Goal: Communication & Community: Answer question/provide support

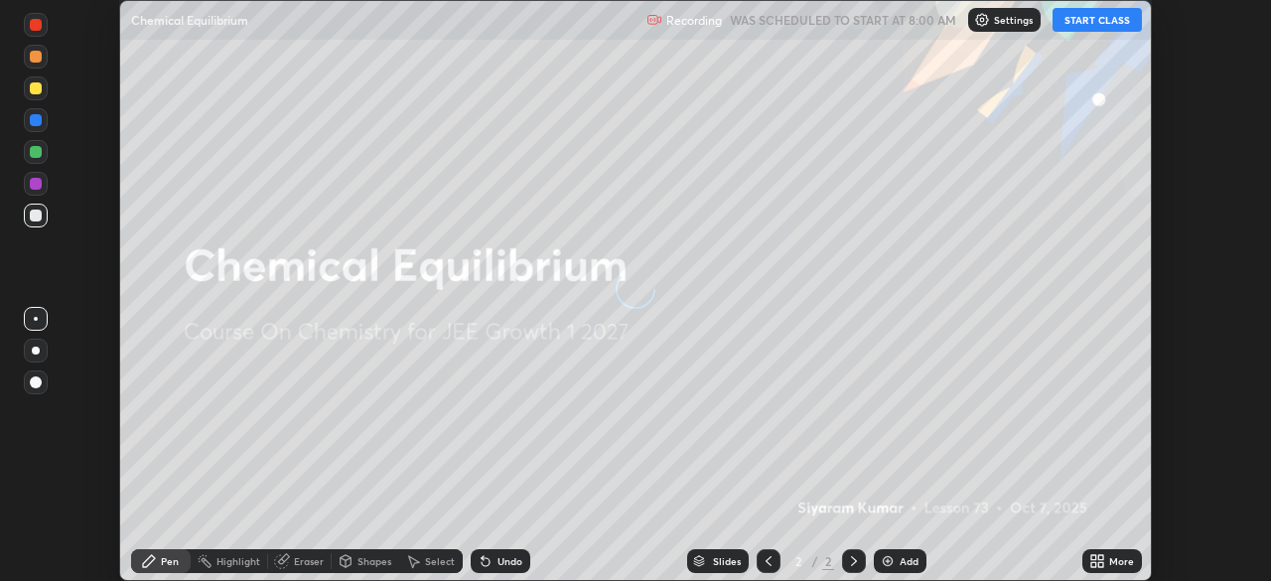
scroll to position [581, 1271]
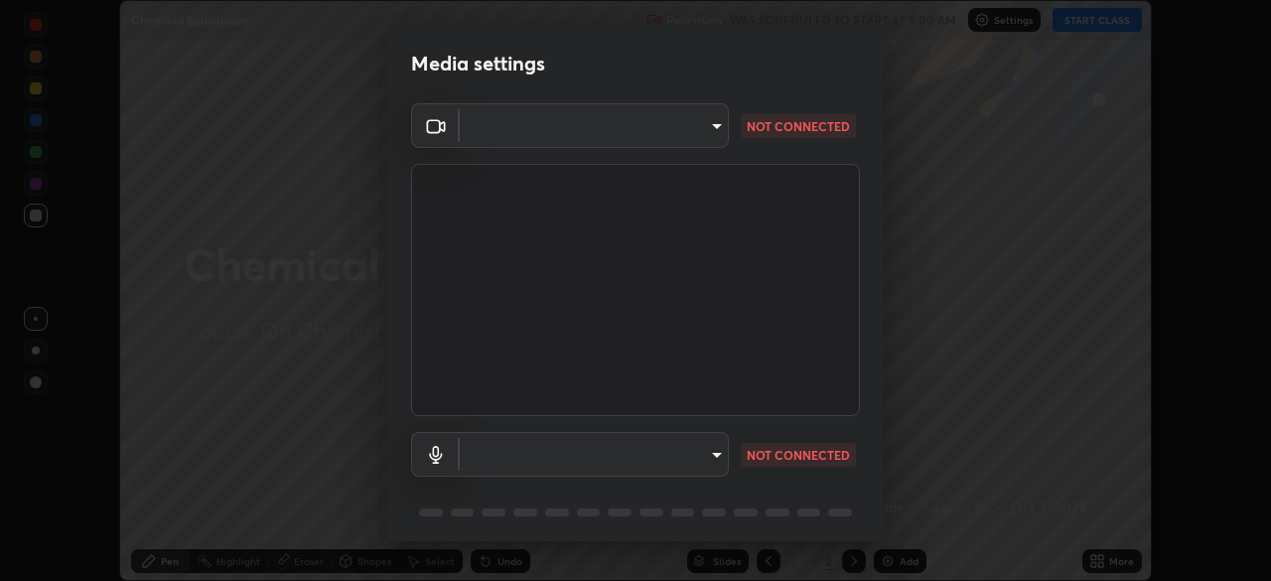
type input "2e9b027d6a4255688e554df818383ce9ed5f881db366686a8468352ce6a31e43"
click at [611, 457] on body "Erase all Chemical Equilibrium Recording WAS SCHEDULED TO START AT 8:00 AM Sett…" at bounding box center [635, 290] width 1271 height 581
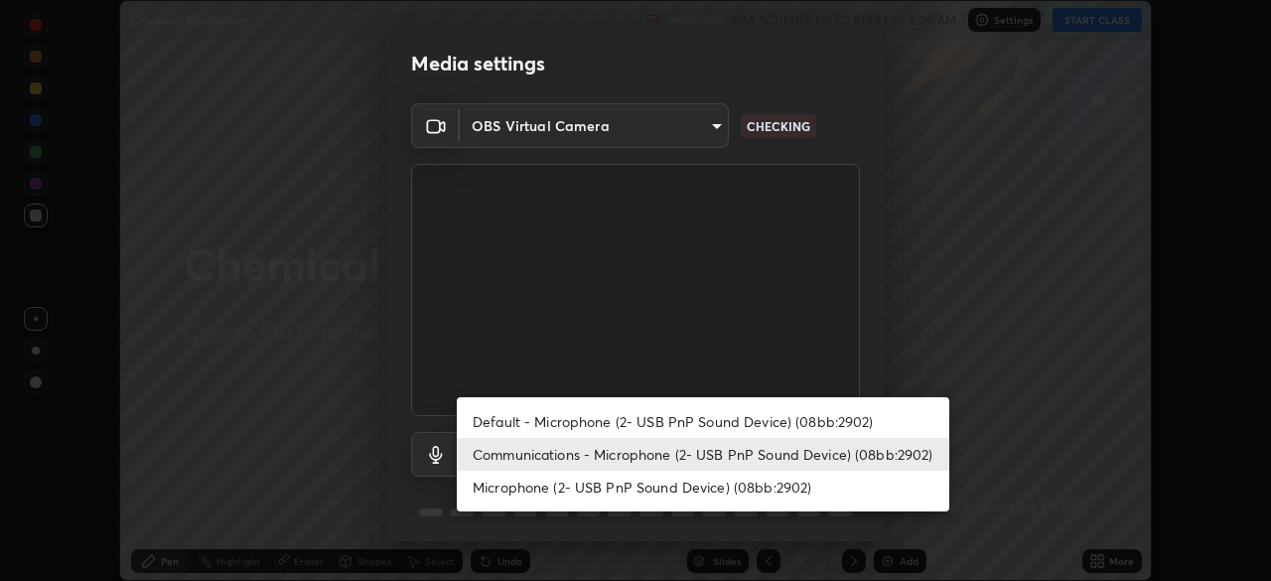
click at [567, 423] on li "Default - Microphone (2- USB PnP Sound Device) (08bb:2902)" at bounding box center [703, 421] width 493 height 33
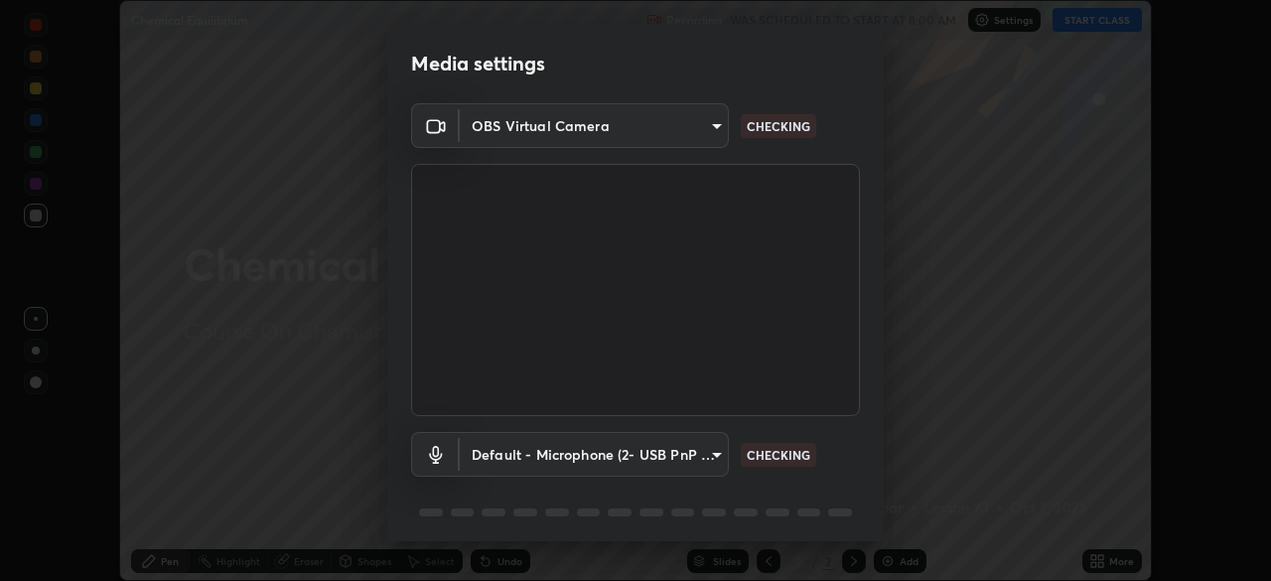
click at [577, 457] on body "Erase all Chemical Equilibrium Recording WAS SCHEDULED TO START AT 8:00 AM Sett…" at bounding box center [635, 290] width 1271 height 581
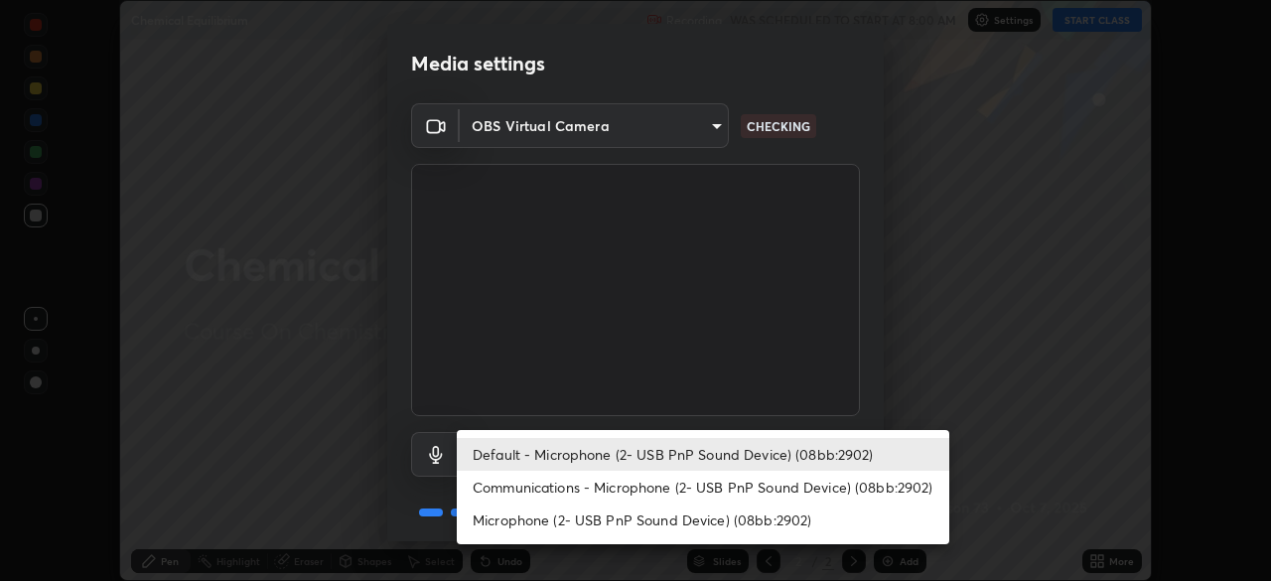
click at [583, 488] on li "Communications - Microphone (2- USB PnP Sound Device) (08bb:2902)" at bounding box center [703, 487] width 493 height 33
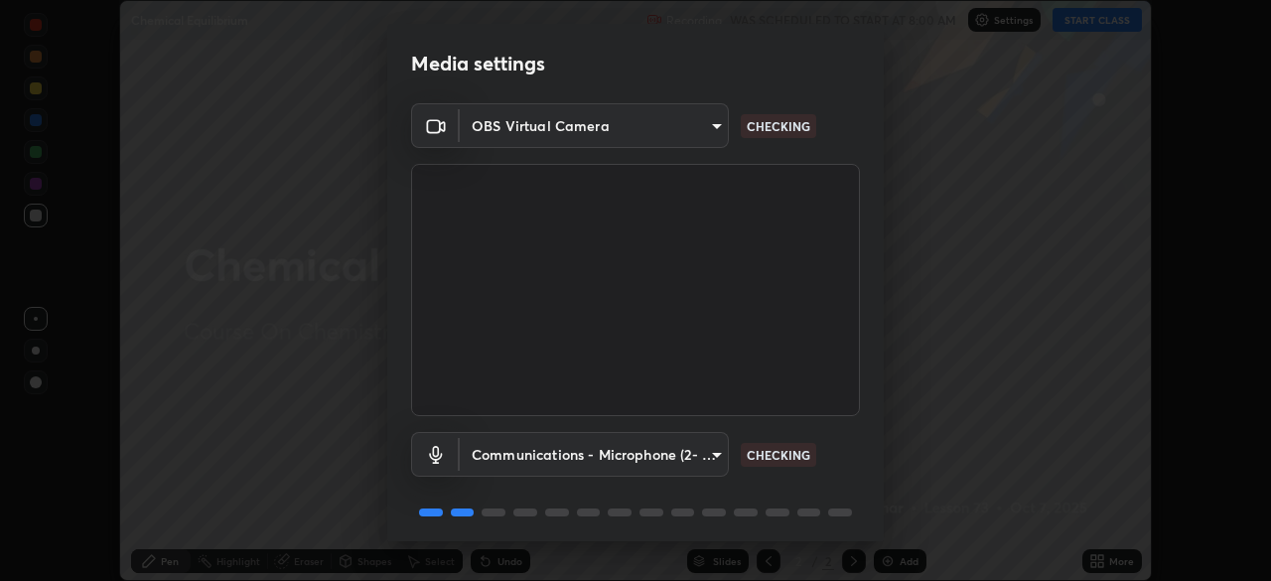
type input "communications"
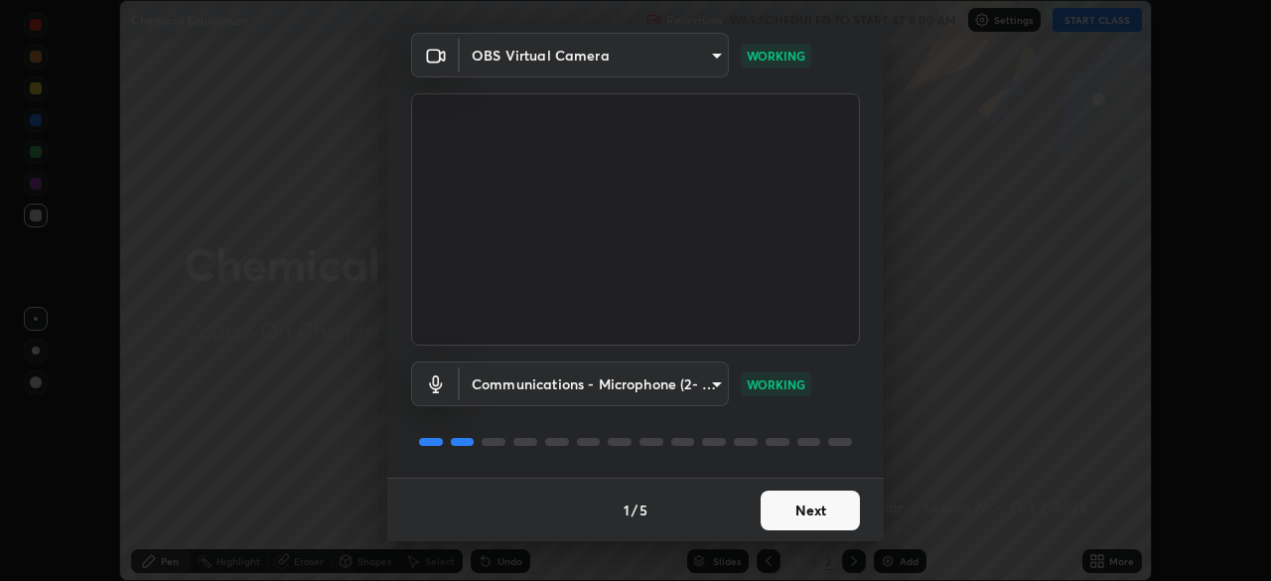
click at [830, 517] on button "Next" at bounding box center [810, 511] width 99 height 40
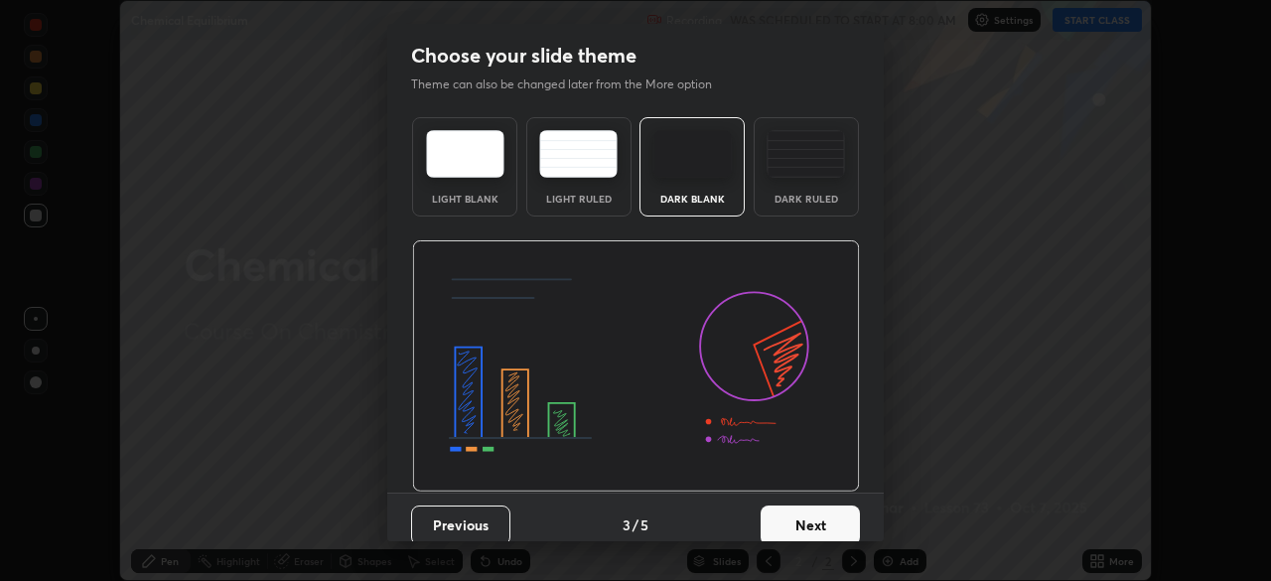
click at [830, 517] on button "Next" at bounding box center [810, 525] width 99 height 40
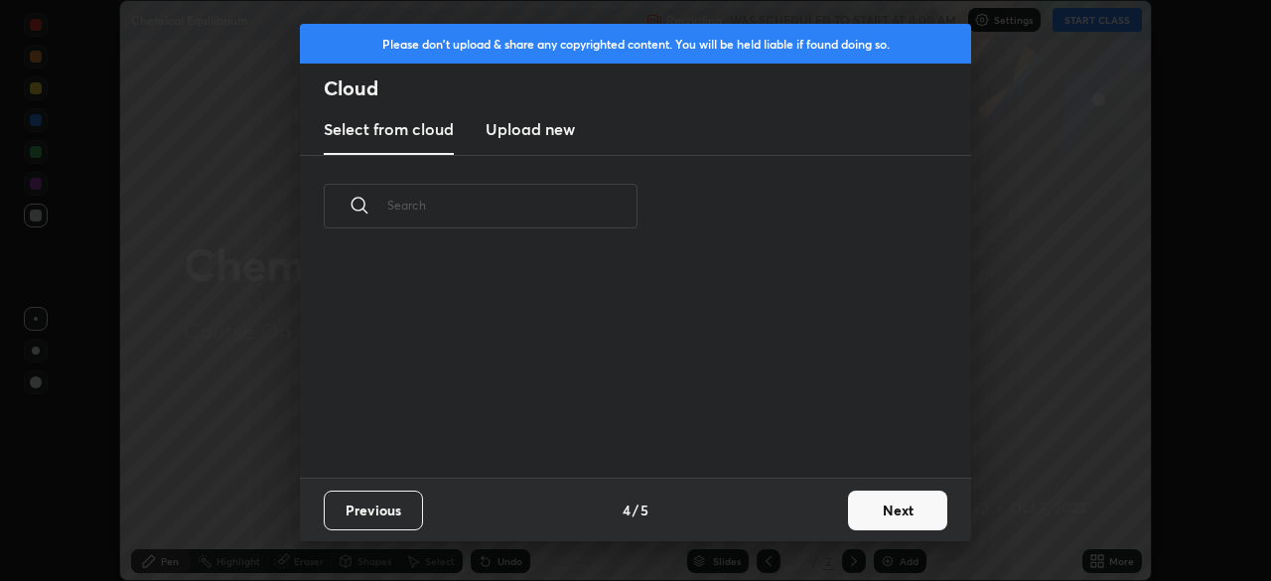
click at [895, 511] on button "Next" at bounding box center [897, 511] width 99 height 40
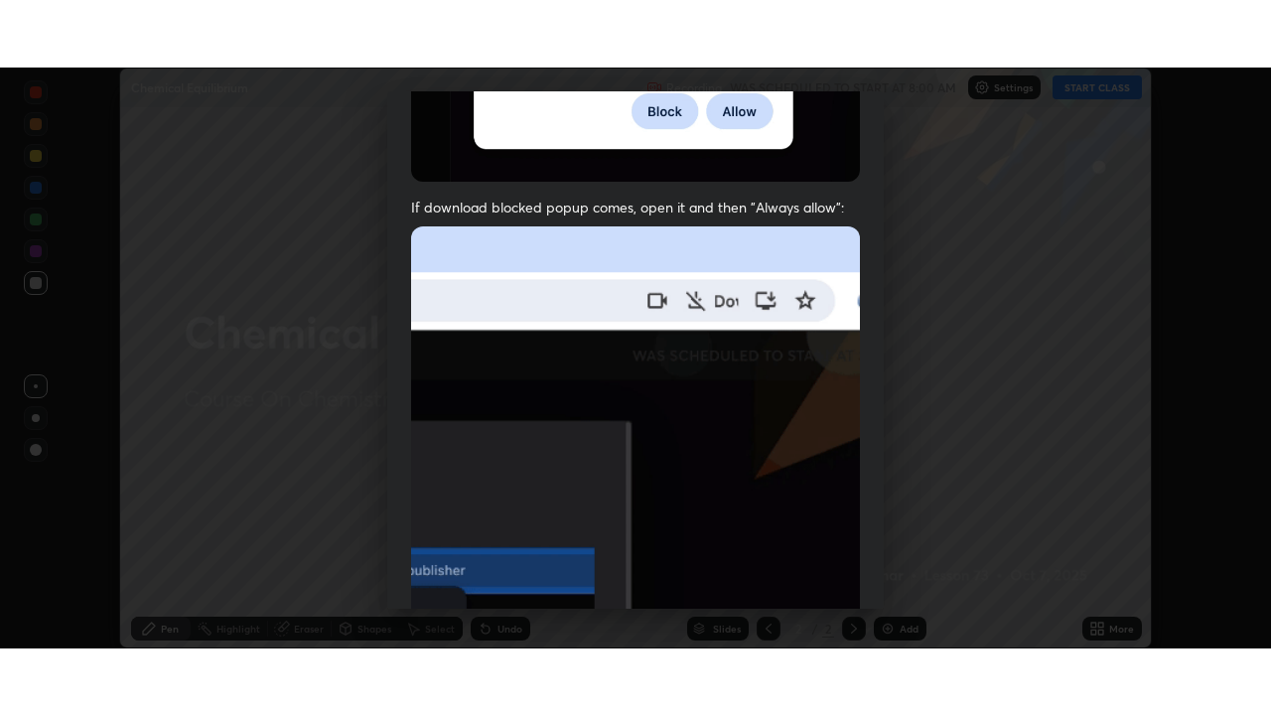
scroll to position [476, 0]
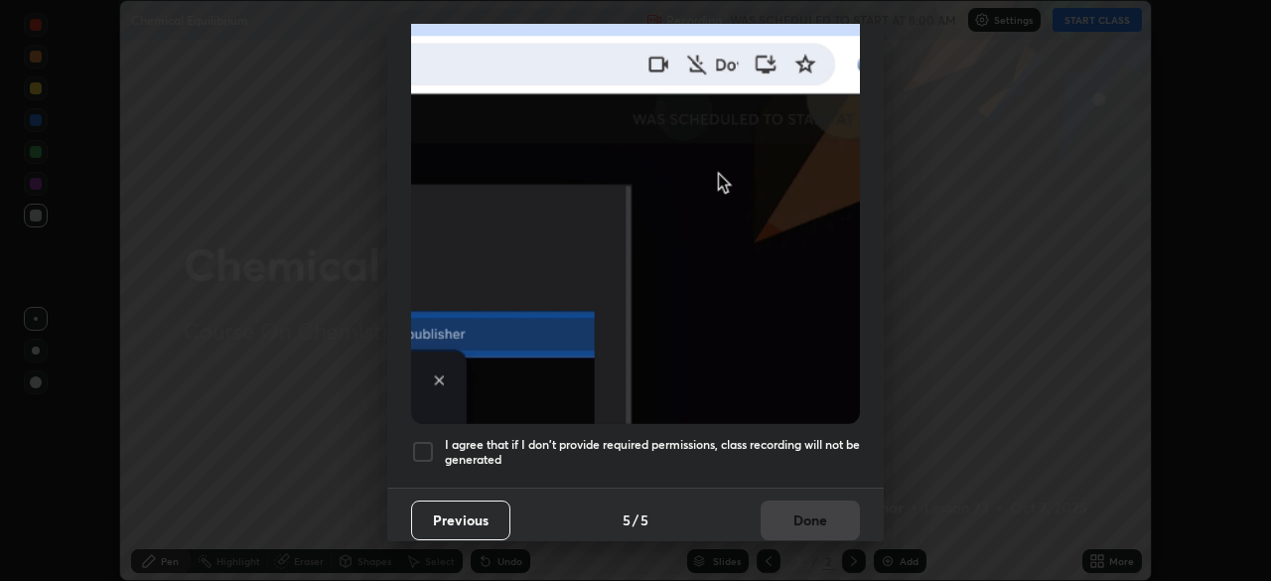
click at [427, 447] on div at bounding box center [423, 452] width 24 height 24
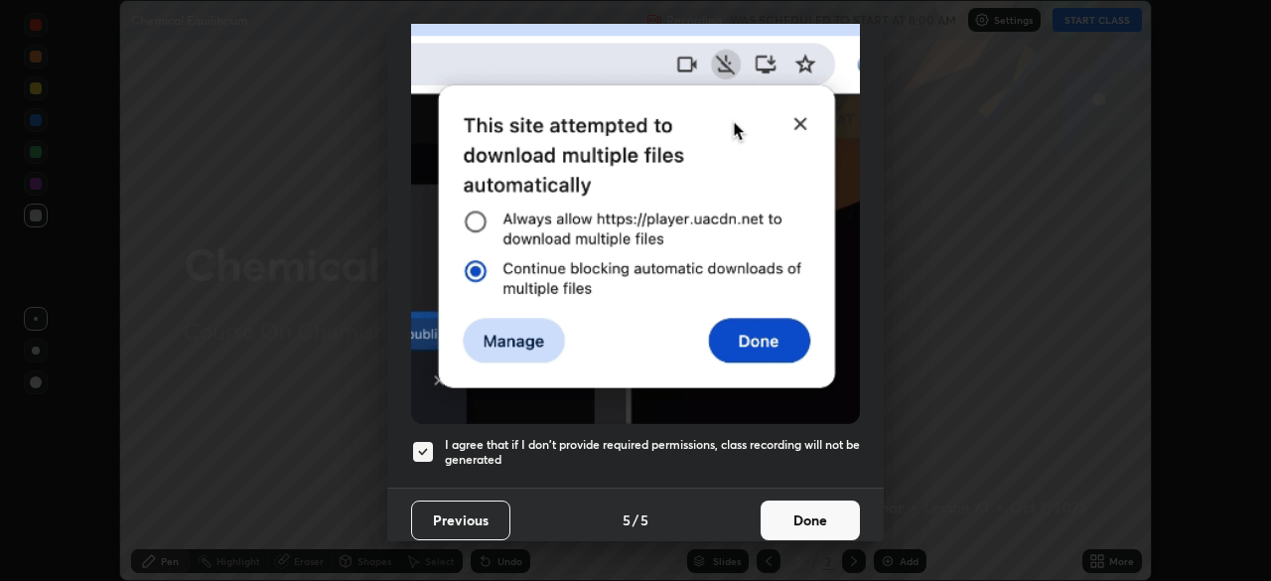
click at [831, 515] on button "Done" at bounding box center [810, 521] width 99 height 40
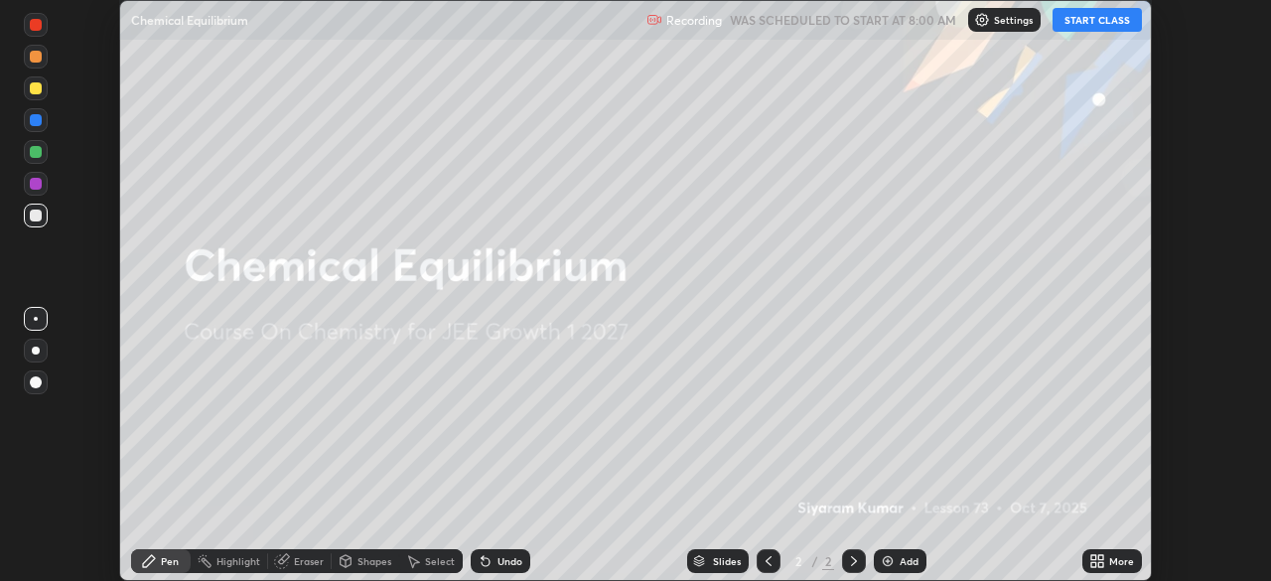
click at [1096, 560] on icon at bounding box center [1097, 561] width 16 height 16
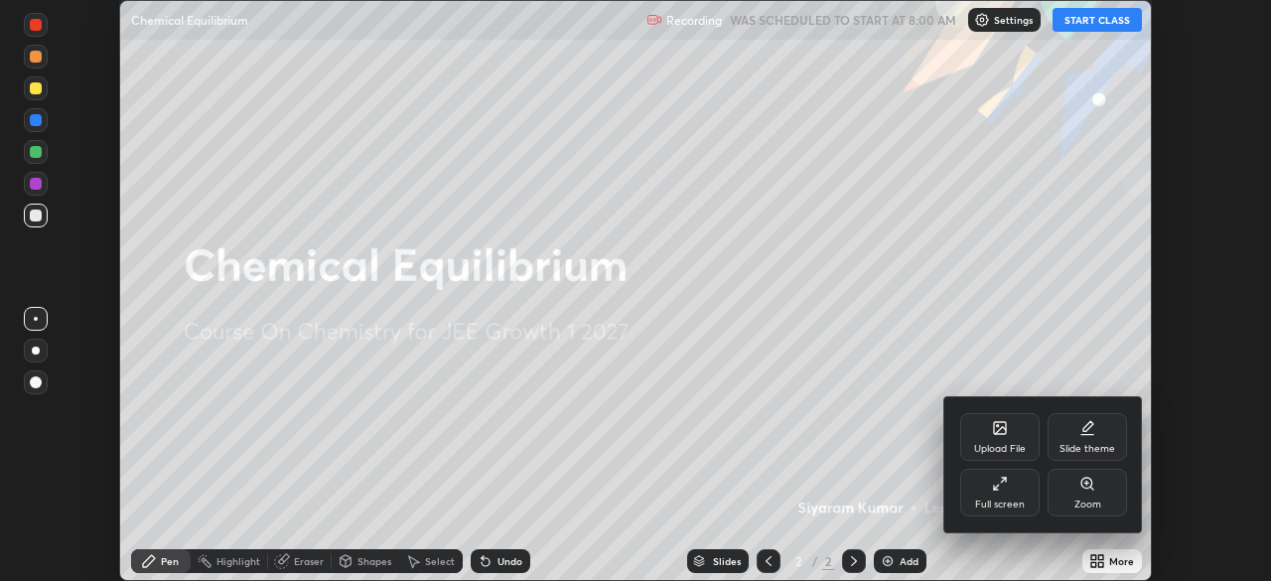
click at [1004, 489] on icon at bounding box center [1000, 484] width 16 height 16
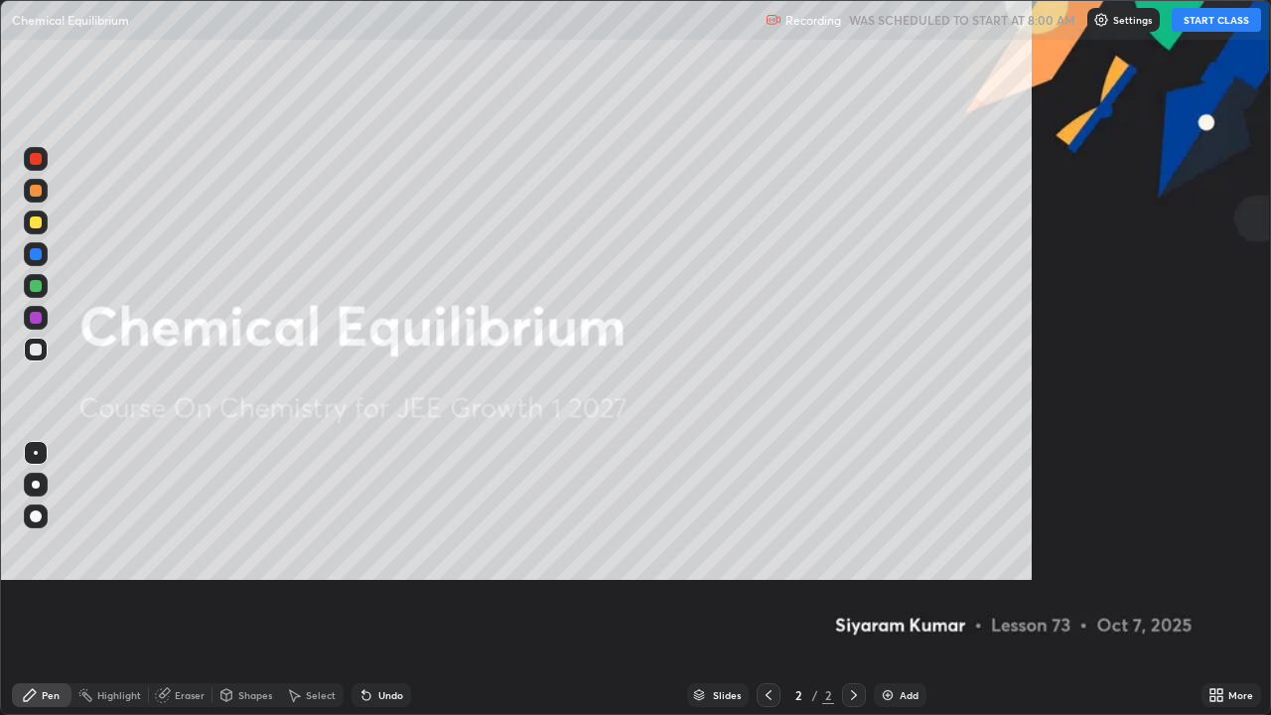
scroll to position [715, 1271]
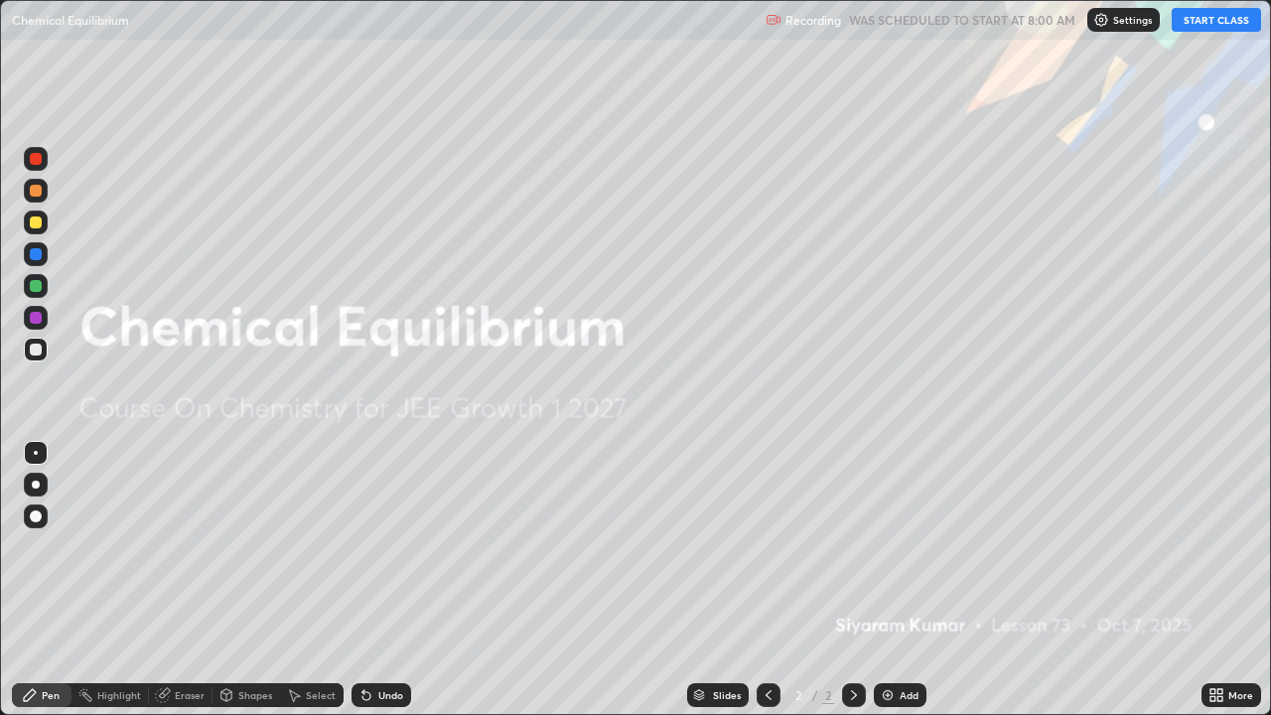
click at [1192, 23] on button "START CLASS" at bounding box center [1216, 20] width 89 height 24
click at [902, 580] on div "Add" at bounding box center [900, 695] width 53 height 24
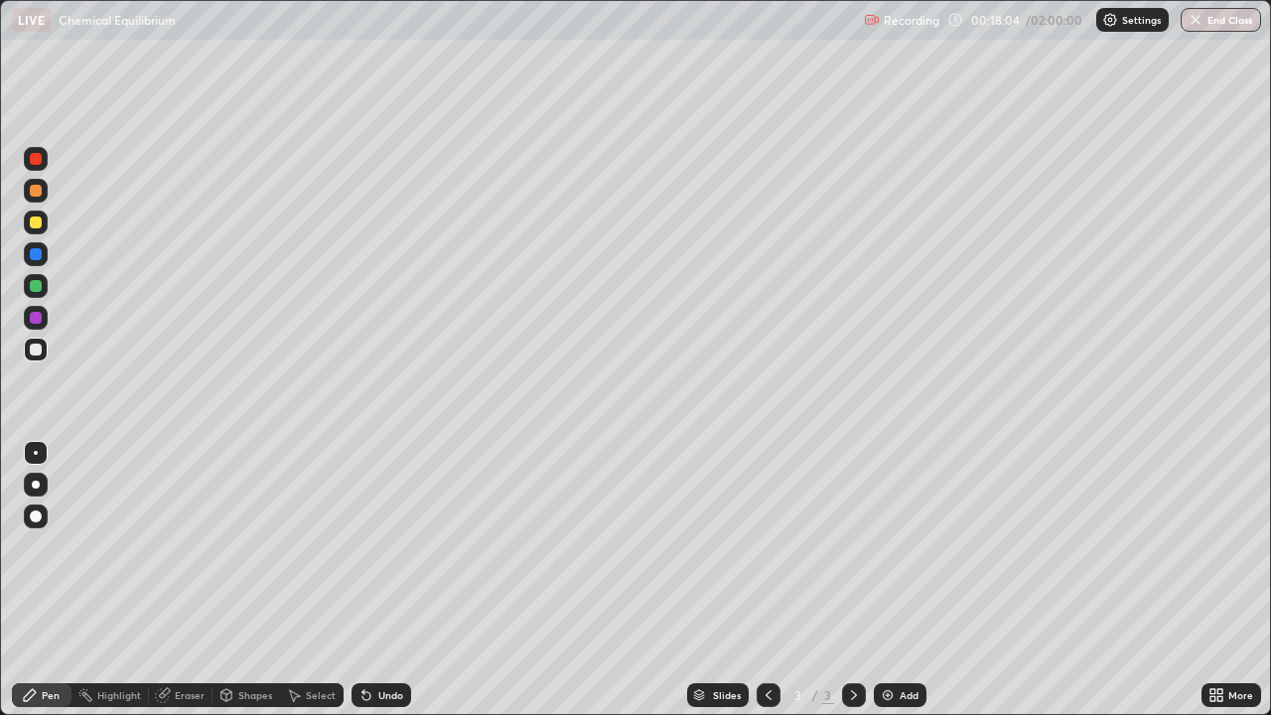
click at [37, 350] on div at bounding box center [36, 350] width 12 height 12
click at [37, 348] on div at bounding box center [36, 350] width 12 height 12
click at [31, 222] on div at bounding box center [36, 222] width 12 height 12
click at [35, 347] on div at bounding box center [36, 350] width 12 height 12
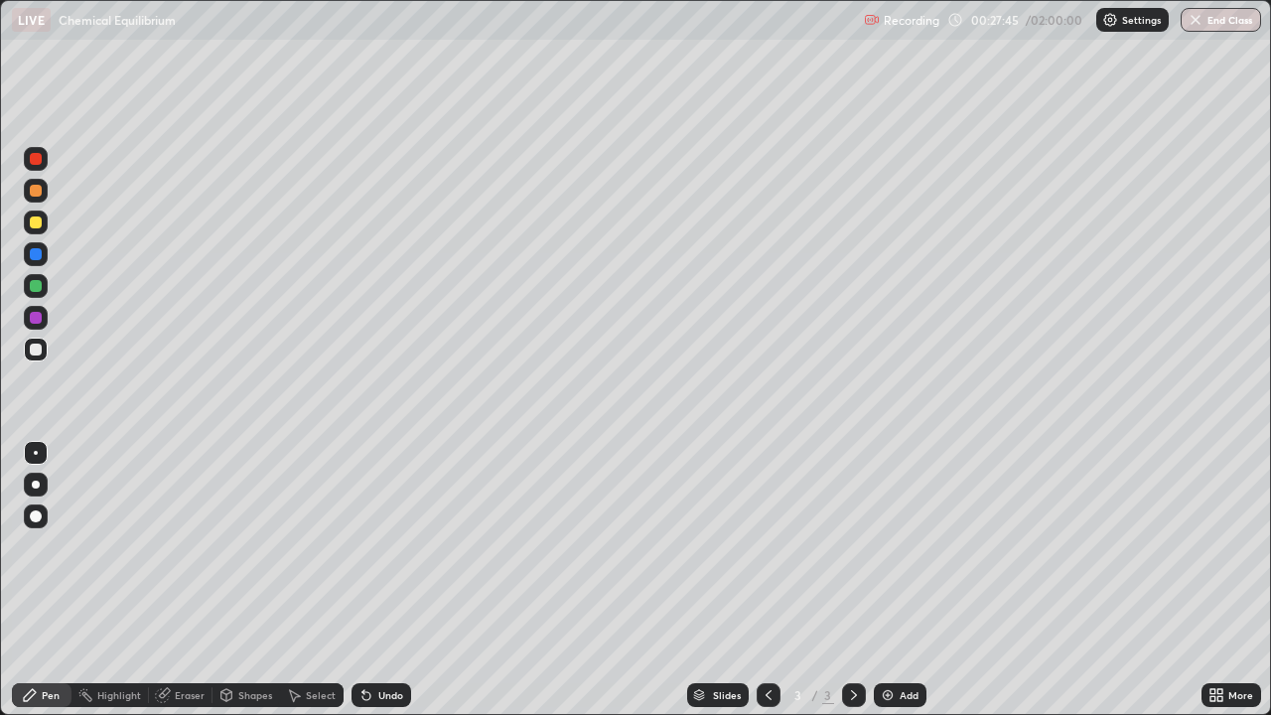
click at [897, 580] on div "Add" at bounding box center [900, 695] width 53 height 24
click at [767, 580] on icon at bounding box center [769, 695] width 16 height 16
click at [853, 580] on icon at bounding box center [854, 695] width 16 height 16
click at [852, 580] on icon at bounding box center [854, 695] width 16 height 16
click at [849, 580] on icon at bounding box center [854, 695] width 16 height 16
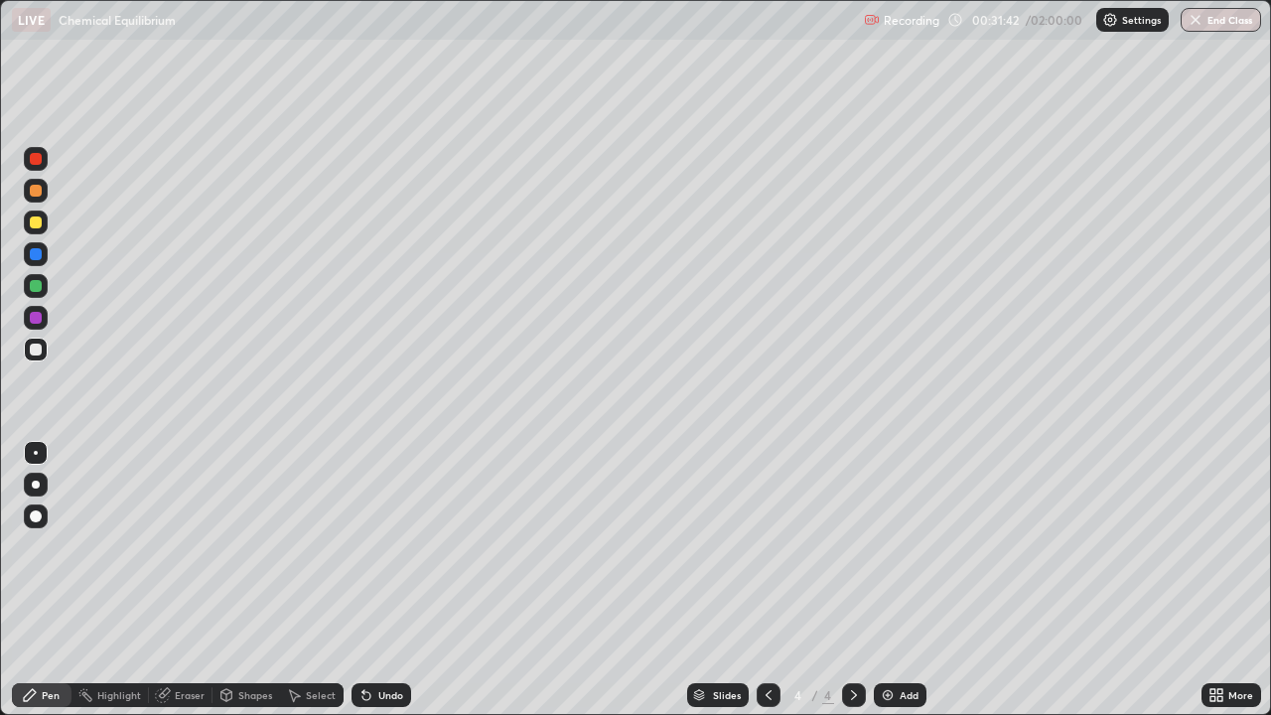
click at [849, 580] on icon at bounding box center [854, 695] width 16 height 16
click at [907, 580] on div "Add" at bounding box center [909, 695] width 19 height 10
click at [770, 580] on icon at bounding box center [769, 695] width 16 height 16
click at [859, 580] on div at bounding box center [854, 695] width 24 height 24
click at [911, 580] on div "Add" at bounding box center [900, 695] width 53 height 24
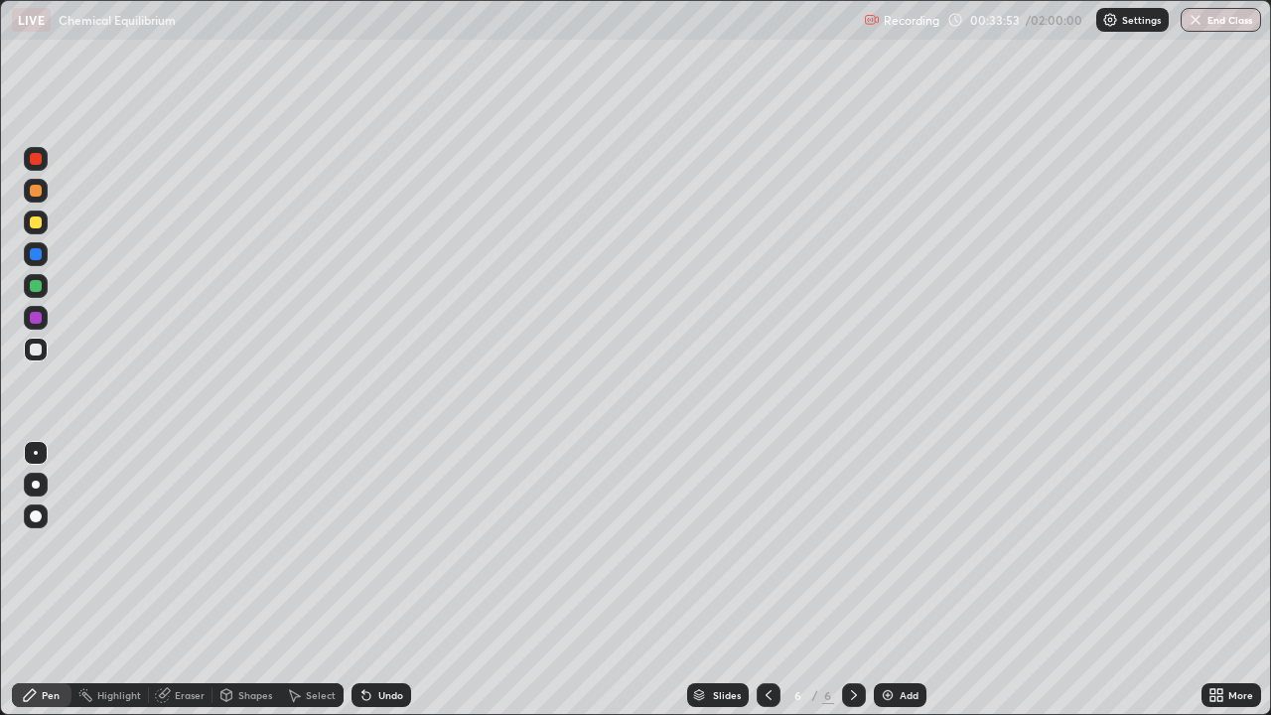
click at [912, 580] on div "Add" at bounding box center [909, 695] width 19 height 10
click at [33, 346] on div at bounding box center [36, 350] width 12 height 12
click at [34, 221] on div at bounding box center [36, 222] width 12 height 12
click at [35, 223] on div at bounding box center [36, 222] width 12 height 12
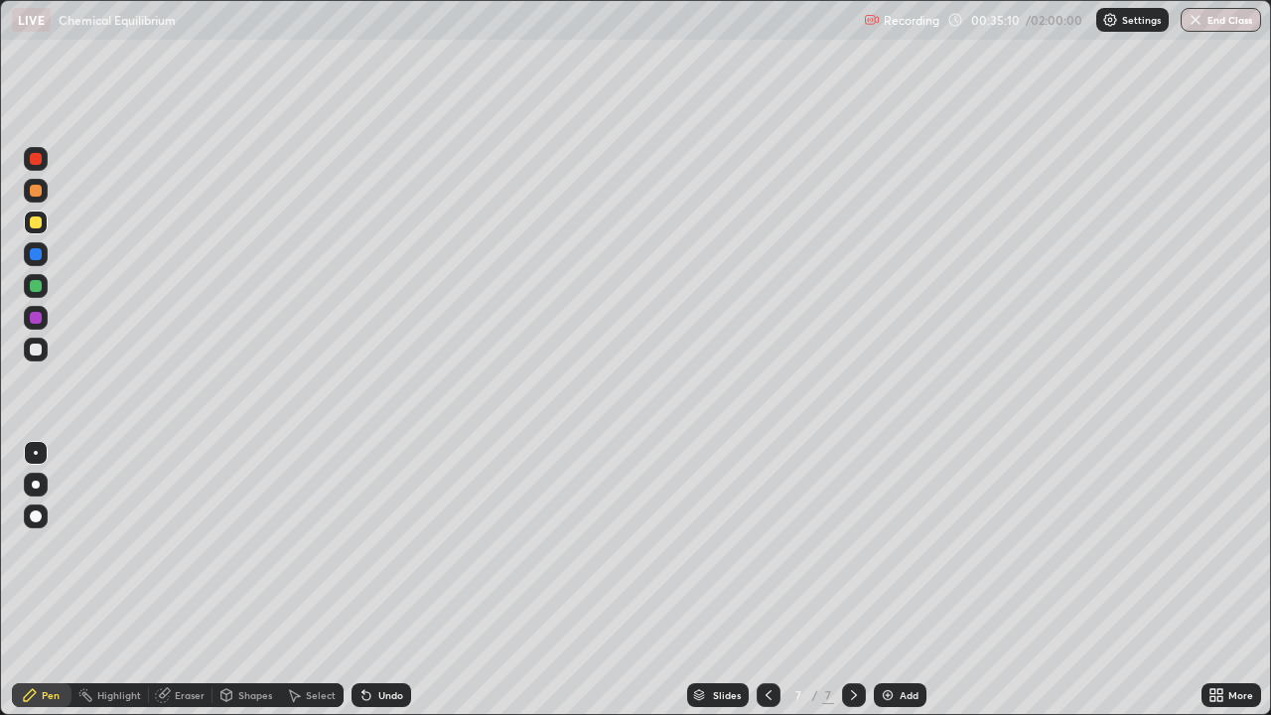
click at [36, 223] on div at bounding box center [36, 222] width 12 height 12
click at [41, 353] on div at bounding box center [36, 350] width 12 height 12
click at [43, 229] on div at bounding box center [36, 223] width 24 height 24
click at [362, 580] on icon at bounding box center [363, 691] width 2 height 2
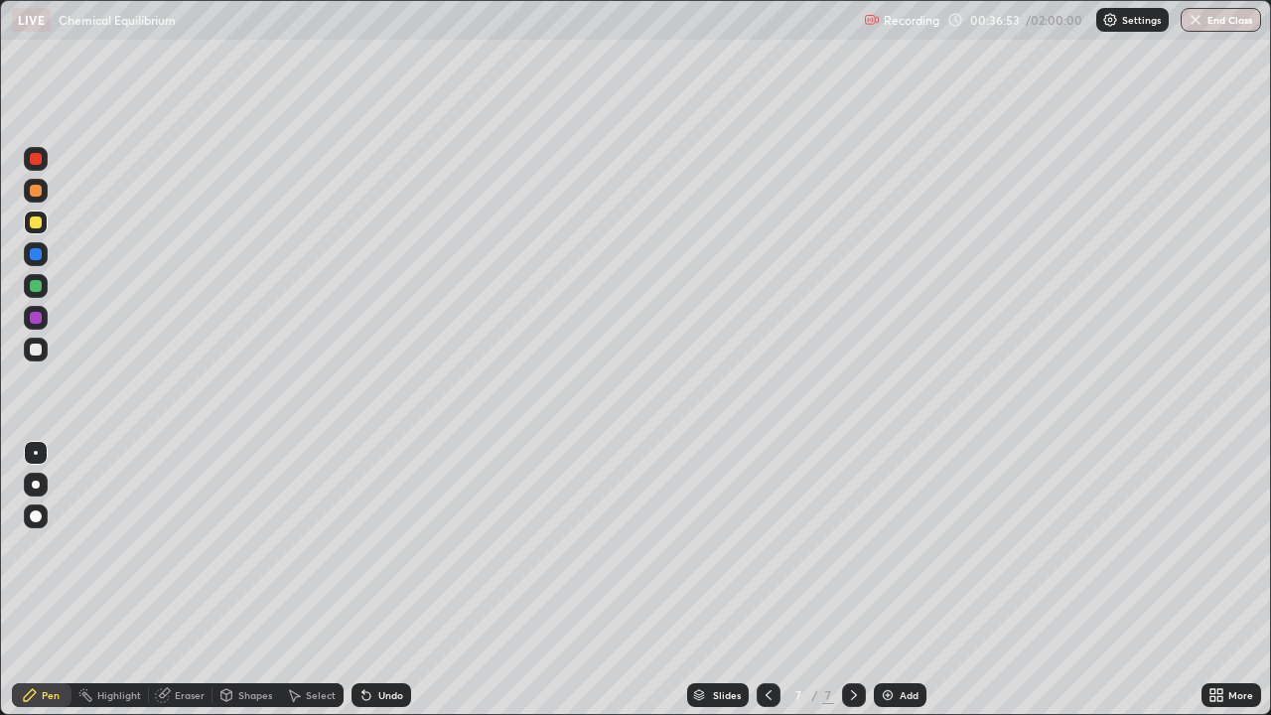
click at [913, 580] on div "Add" at bounding box center [900, 695] width 53 height 24
click at [769, 580] on icon at bounding box center [769, 695] width 16 height 16
click at [845, 580] on div at bounding box center [854, 695] width 24 height 40
click at [394, 580] on div "Undo" at bounding box center [390, 695] width 25 height 10
click at [852, 580] on icon at bounding box center [854, 695] width 16 height 16
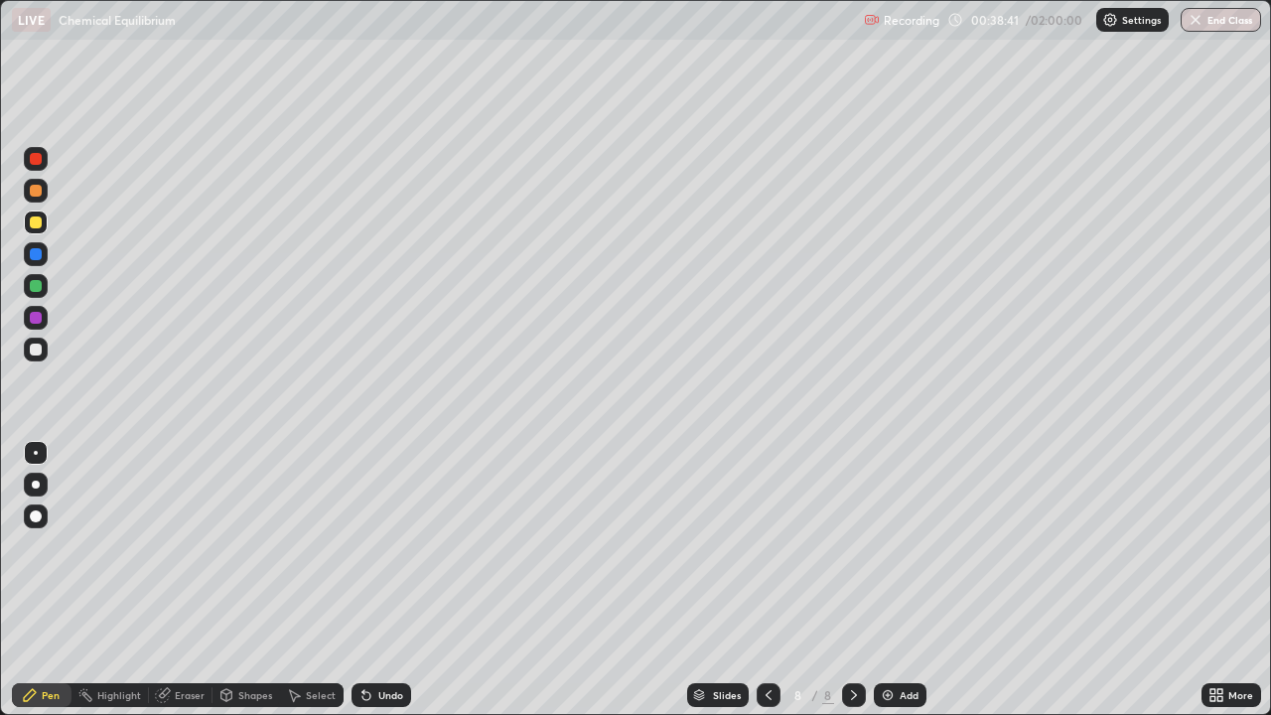
click at [912, 580] on div "Add" at bounding box center [909, 695] width 19 height 10
click at [378, 580] on div "Undo" at bounding box center [382, 695] width 60 height 24
click at [44, 168] on div at bounding box center [36, 159] width 24 height 24
click at [34, 348] on div at bounding box center [36, 350] width 12 height 12
click at [35, 163] on div at bounding box center [36, 159] width 12 height 12
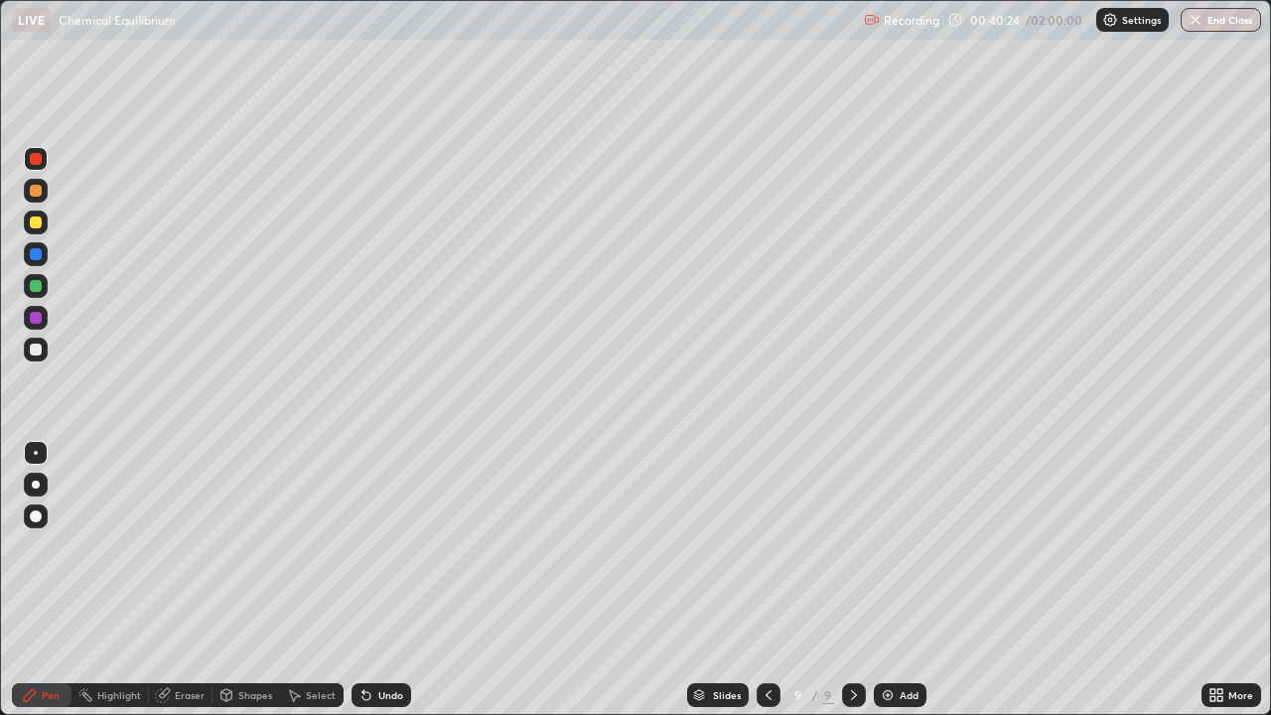
click at [175, 580] on div "Eraser" at bounding box center [181, 695] width 64 height 24
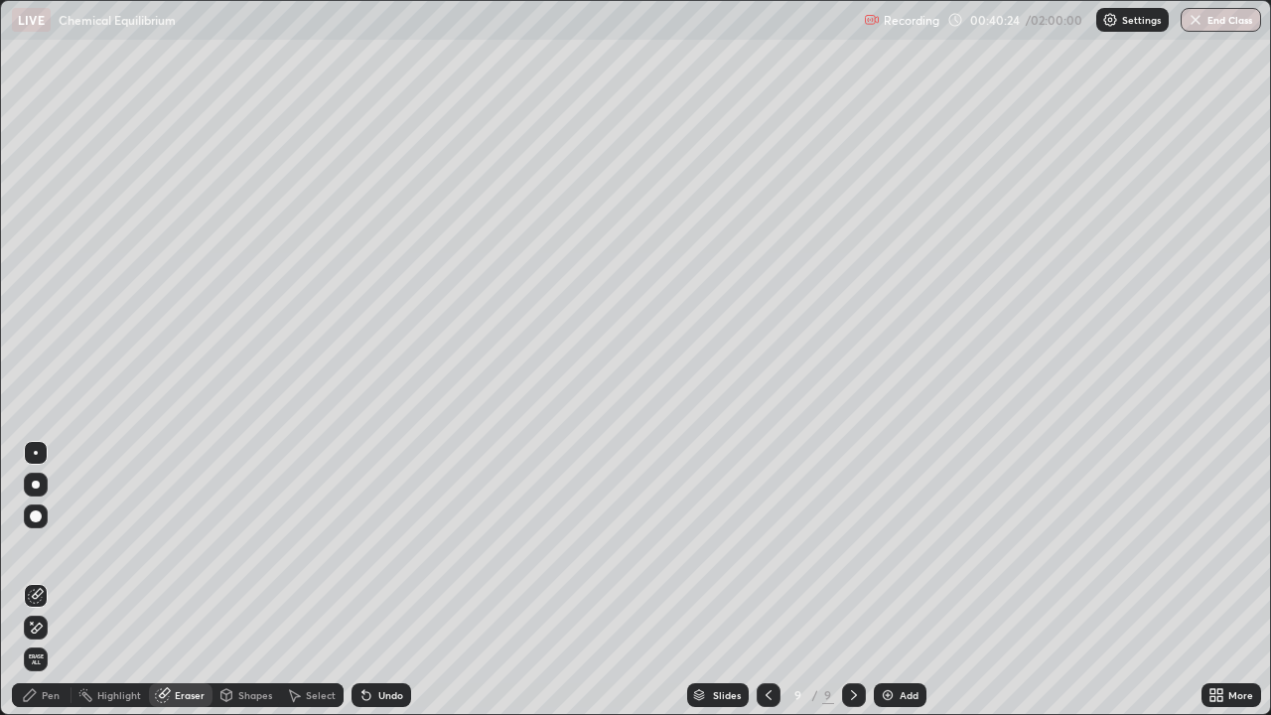
click at [39, 580] on icon at bounding box center [36, 628] width 16 height 17
click at [37, 580] on icon at bounding box center [30, 695] width 16 height 16
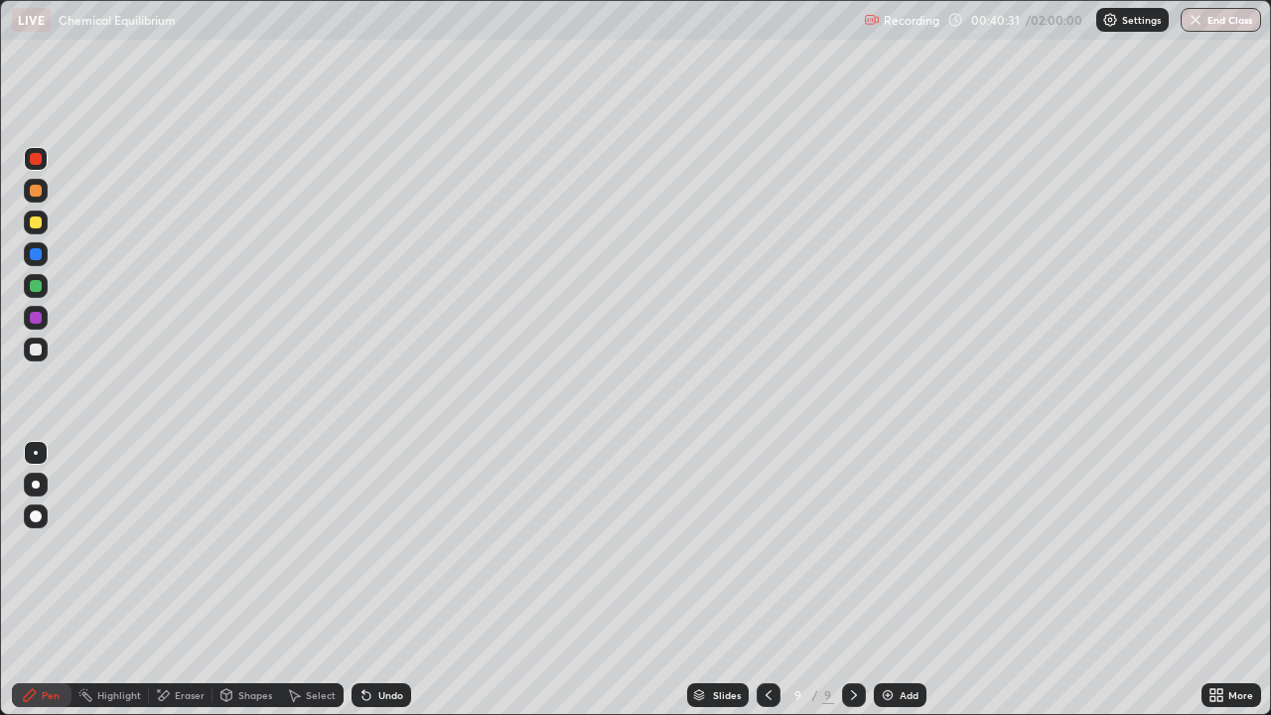
click at [36, 223] on div at bounding box center [36, 222] width 12 height 12
click at [35, 163] on div at bounding box center [36, 159] width 12 height 12
click at [767, 580] on icon at bounding box center [769, 695] width 16 height 16
click at [764, 580] on icon at bounding box center [769, 695] width 16 height 16
click at [848, 580] on icon at bounding box center [854, 695] width 16 height 16
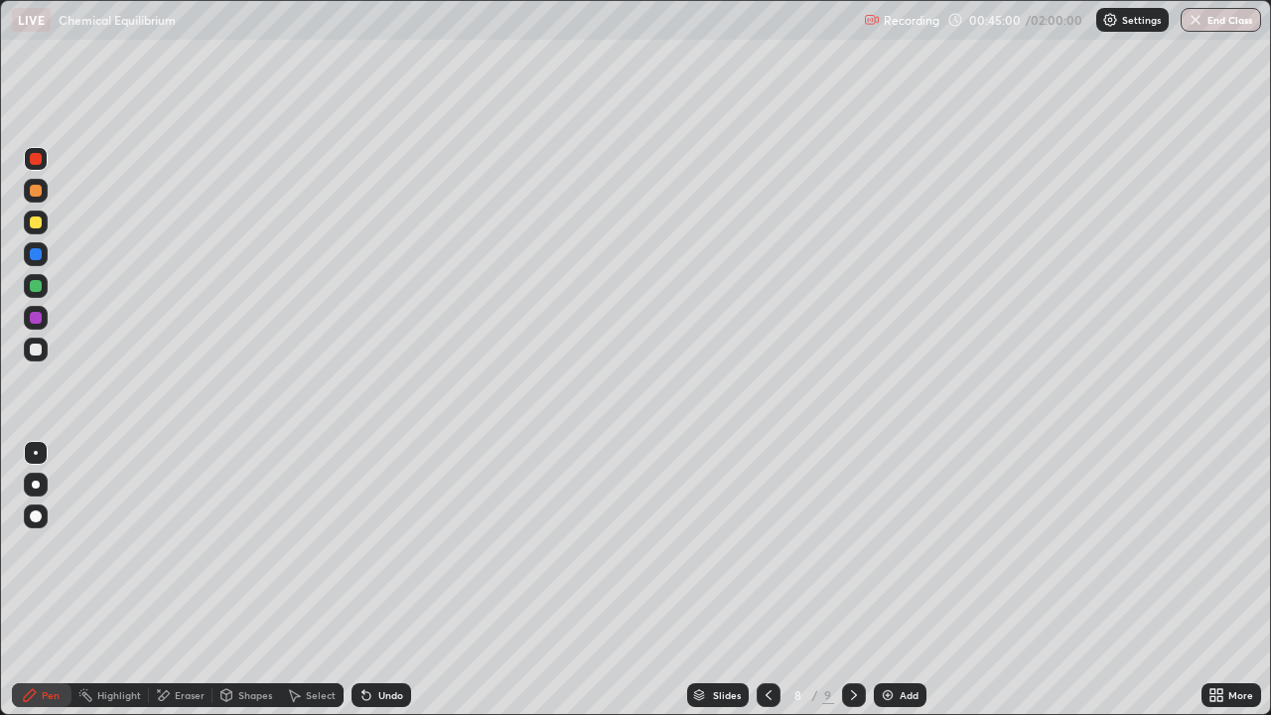
click at [852, 580] on icon at bounding box center [854, 695] width 16 height 16
click at [901, 580] on div "Add" at bounding box center [900, 695] width 53 height 24
click at [39, 351] on div at bounding box center [36, 350] width 12 height 12
click at [852, 580] on icon at bounding box center [854, 695] width 16 height 16
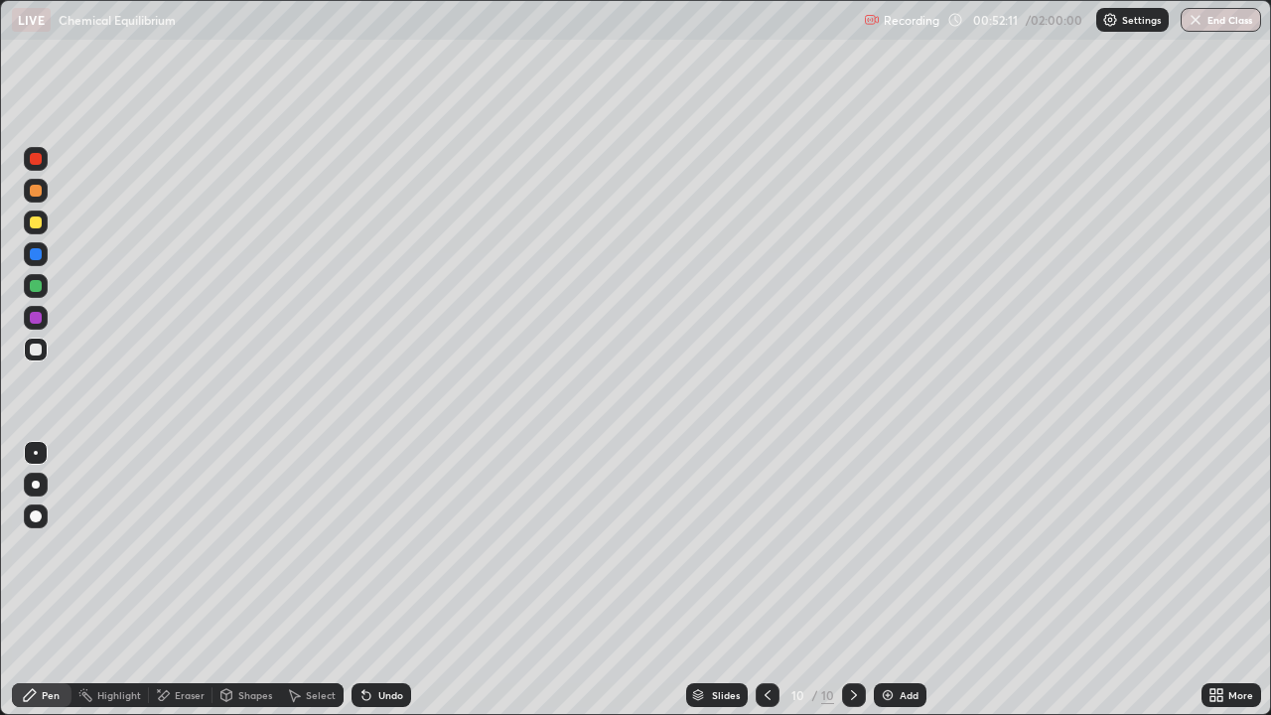
click at [859, 580] on icon at bounding box center [854, 695] width 16 height 16
click at [910, 580] on div "Add" at bounding box center [900, 695] width 53 height 24
click at [34, 222] on div at bounding box center [36, 222] width 12 height 12
click at [771, 580] on div at bounding box center [769, 695] width 24 height 24
click at [852, 580] on icon at bounding box center [854, 695] width 16 height 16
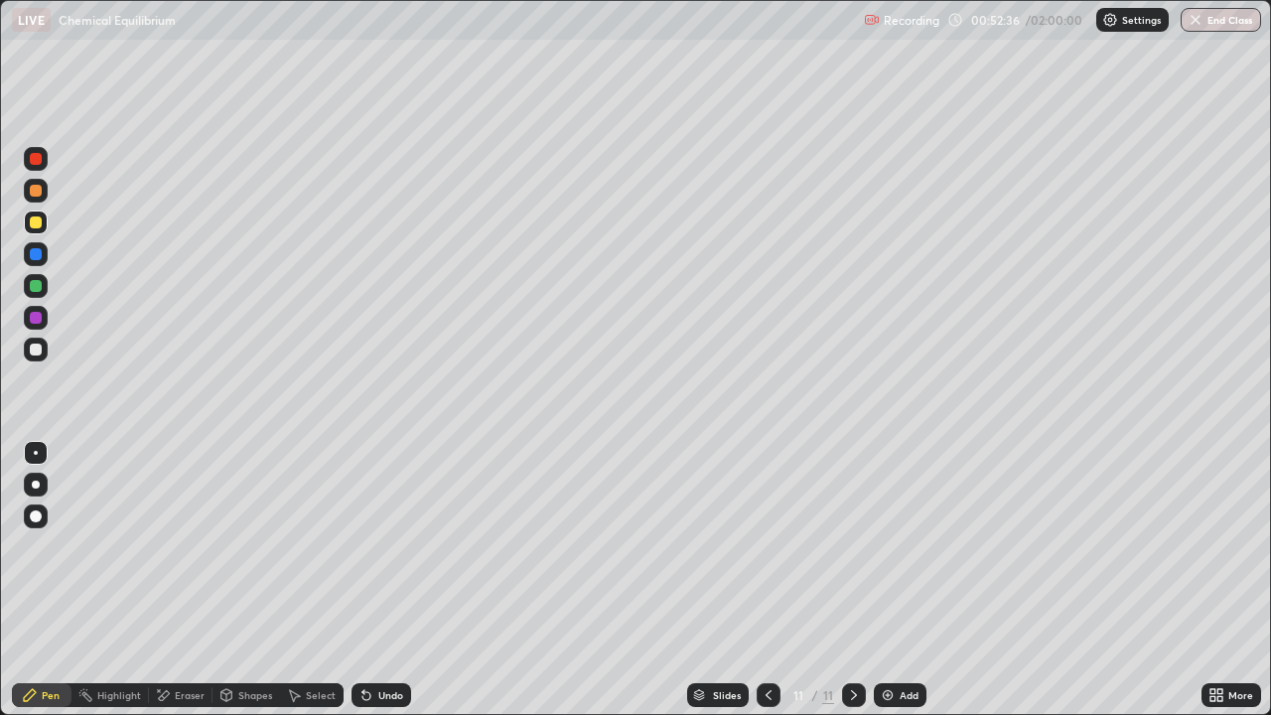
click at [378, 580] on div "Undo" at bounding box center [382, 695] width 60 height 24
click at [381, 580] on div "Undo" at bounding box center [382, 695] width 60 height 24
click at [362, 580] on icon at bounding box center [363, 691] width 2 height 2
click at [396, 580] on div "Undo" at bounding box center [382, 695] width 60 height 24
click at [386, 580] on div "Undo" at bounding box center [378, 695] width 68 height 40
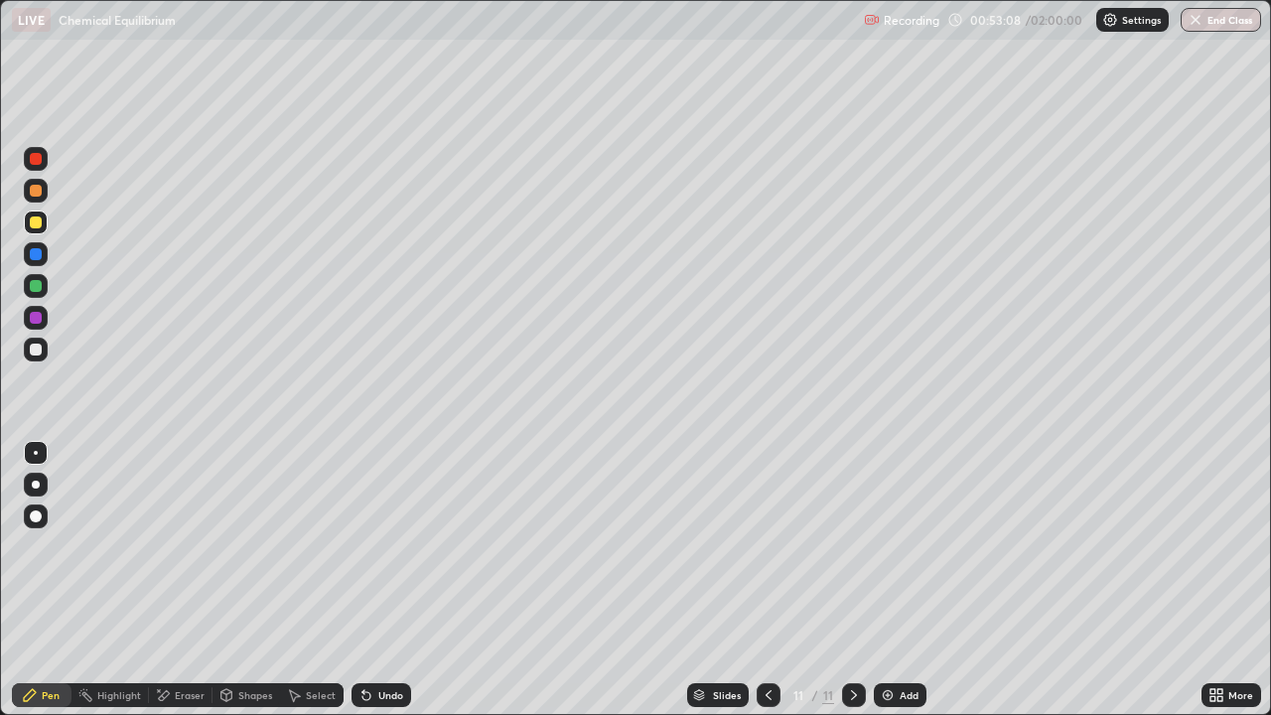
click at [386, 580] on div "Undo" at bounding box center [378, 695] width 68 height 40
click at [386, 580] on div "Undo" at bounding box center [382, 695] width 60 height 24
click at [385, 580] on div "Undo" at bounding box center [382, 695] width 60 height 24
click at [383, 580] on div "Undo" at bounding box center [382, 695] width 60 height 24
click at [33, 351] on div at bounding box center [36, 350] width 12 height 12
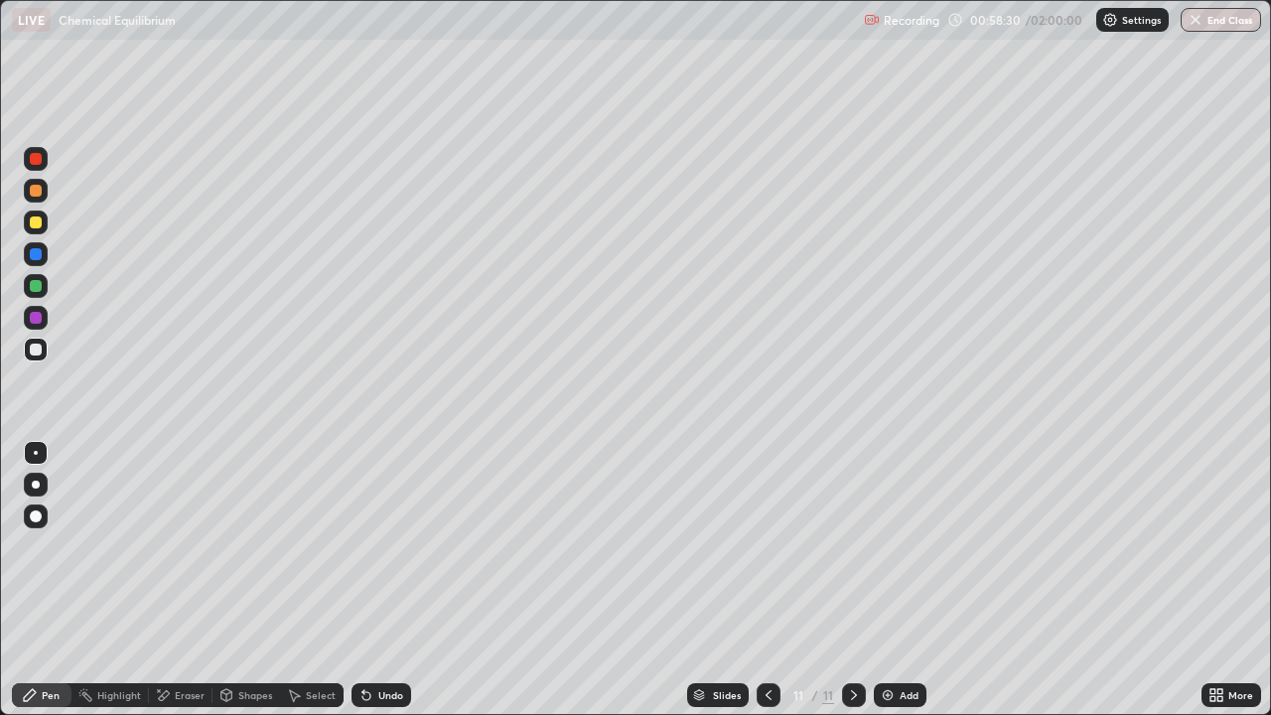
click at [907, 580] on div "Add" at bounding box center [909, 695] width 19 height 10
click at [39, 354] on div at bounding box center [36, 350] width 12 height 12
click at [37, 338] on div at bounding box center [36, 350] width 24 height 24
click at [38, 345] on div at bounding box center [36, 350] width 12 height 12
click at [370, 580] on icon at bounding box center [367, 695] width 16 height 16
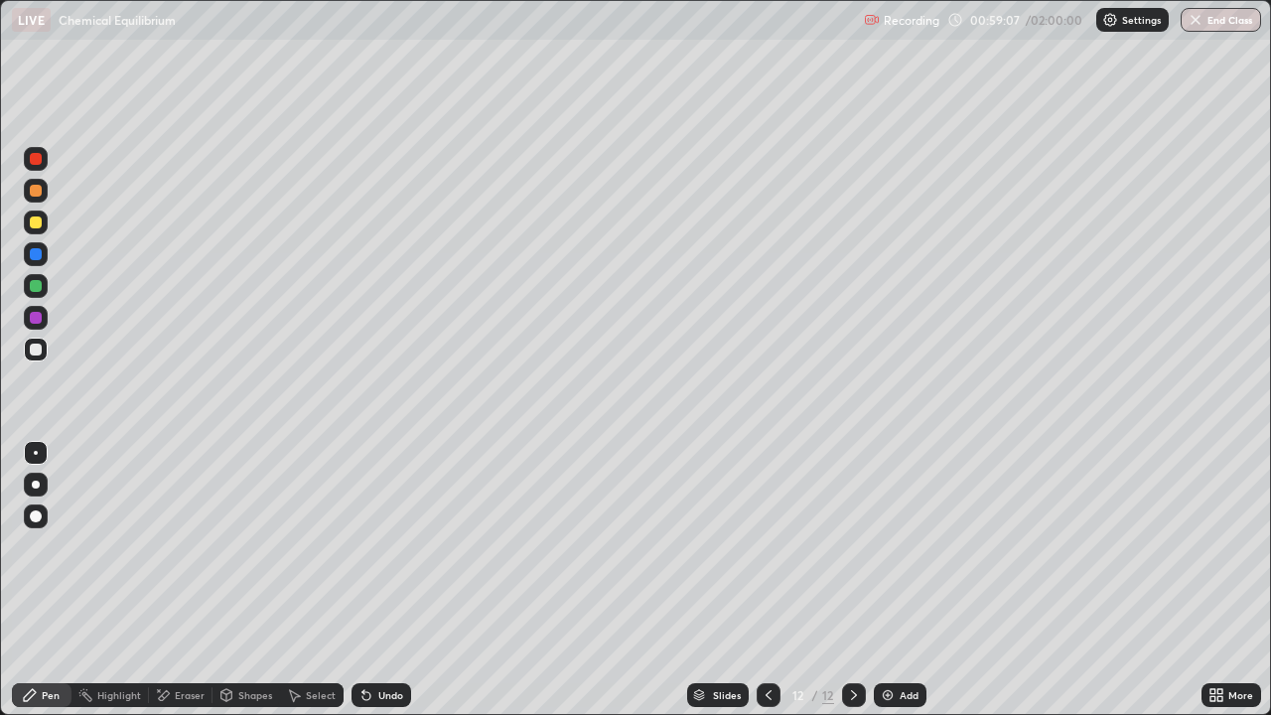
click at [36, 225] on div at bounding box center [36, 222] width 12 height 12
click at [910, 580] on div "Add" at bounding box center [900, 695] width 53 height 24
click at [378, 580] on div "Undo" at bounding box center [390, 695] width 25 height 10
click at [377, 580] on div "Undo" at bounding box center [382, 695] width 60 height 24
click at [371, 580] on div "Undo" at bounding box center [382, 695] width 60 height 24
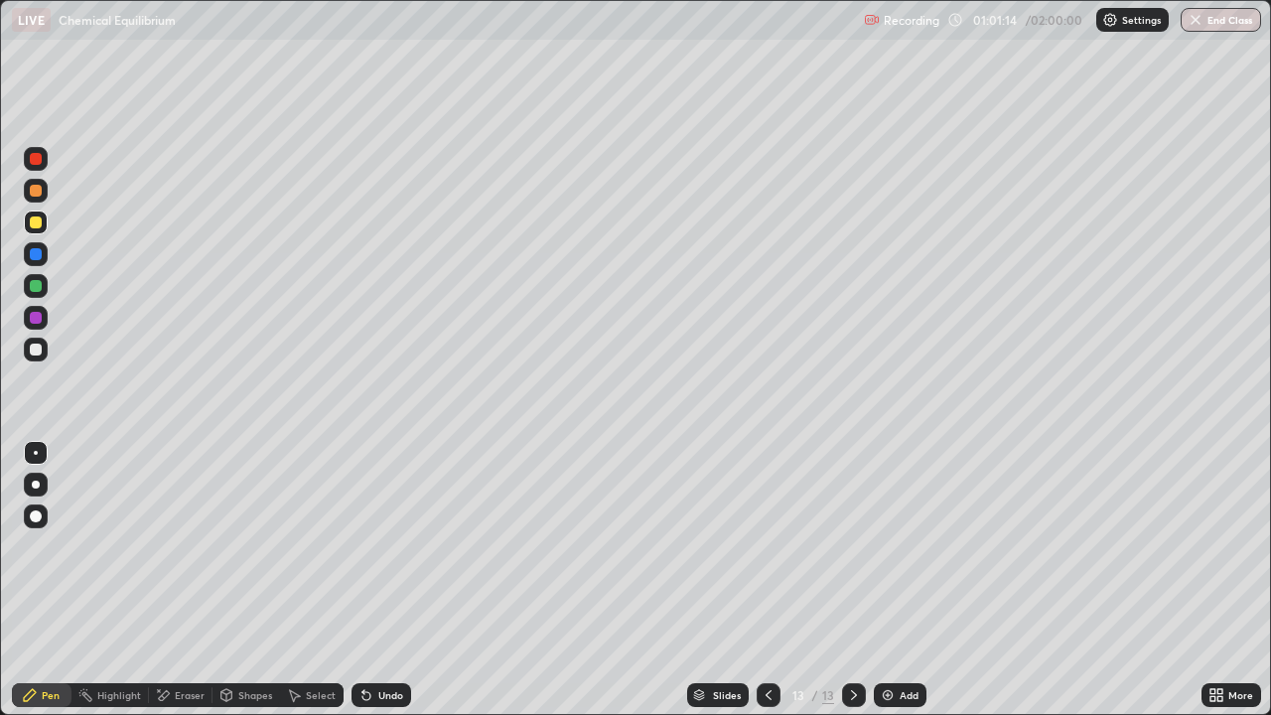
click at [33, 182] on div at bounding box center [36, 191] width 24 height 24
click at [37, 347] on div at bounding box center [36, 350] width 12 height 12
click at [39, 351] on div at bounding box center [36, 350] width 12 height 12
click at [44, 352] on div at bounding box center [36, 350] width 24 height 24
click at [851, 580] on icon at bounding box center [854, 695] width 16 height 16
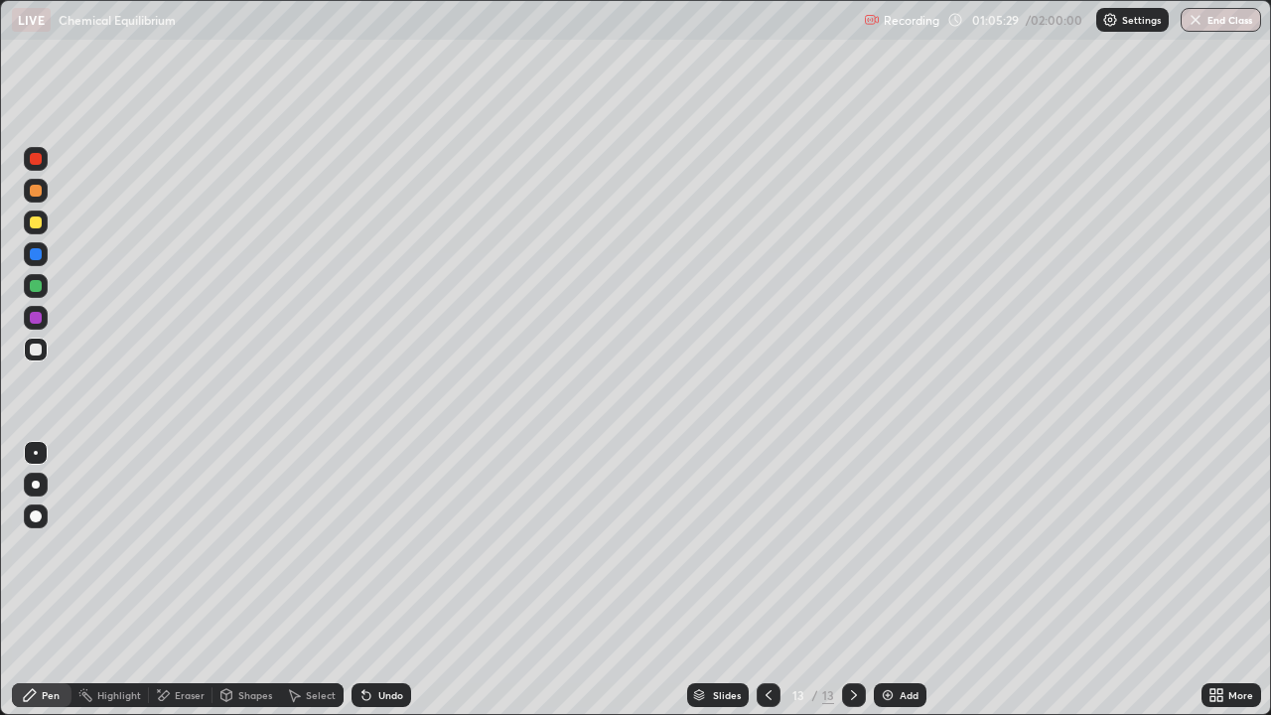
click at [911, 580] on div "Add" at bounding box center [909, 695] width 19 height 10
click at [397, 580] on div "Undo" at bounding box center [390, 695] width 25 height 10
click at [897, 580] on div "Add" at bounding box center [900, 695] width 53 height 24
click at [383, 580] on div "Undo" at bounding box center [390, 695] width 25 height 10
click at [387, 580] on div "Undo" at bounding box center [390, 695] width 25 height 10
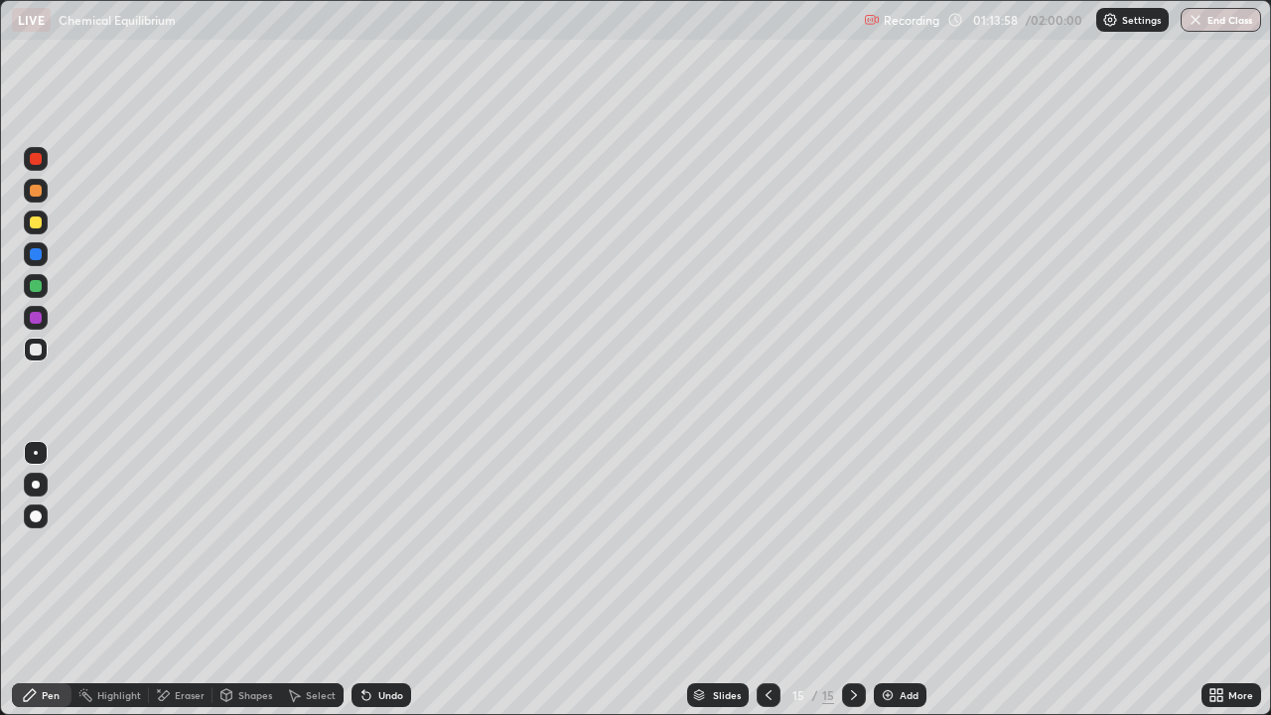
click at [385, 580] on div "Undo" at bounding box center [390, 695] width 25 height 10
click at [386, 580] on div "Undo" at bounding box center [390, 695] width 25 height 10
click at [766, 580] on icon at bounding box center [769, 695] width 6 height 10
click at [846, 580] on div at bounding box center [854, 695] width 24 height 24
click at [761, 580] on icon at bounding box center [769, 695] width 16 height 16
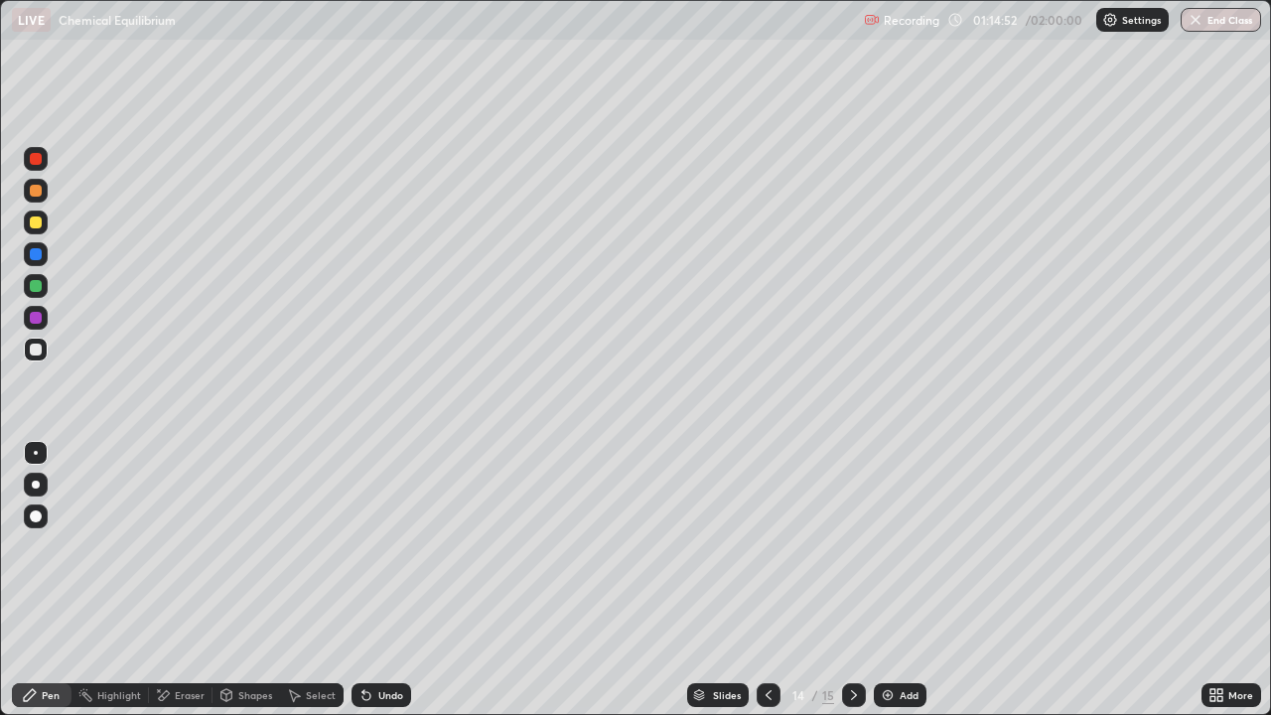
click at [851, 580] on icon at bounding box center [854, 695] width 16 height 16
click at [398, 580] on div "Undo" at bounding box center [382, 695] width 60 height 24
click at [393, 580] on div "Undo" at bounding box center [382, 695] width 60 height 24
click at [395, 580] on div "Undo" at bounding box center [390, 695] width 25 height 10
click at [389, 580] on div "Undo" at bounding box center [382, 695] width 60 height 24
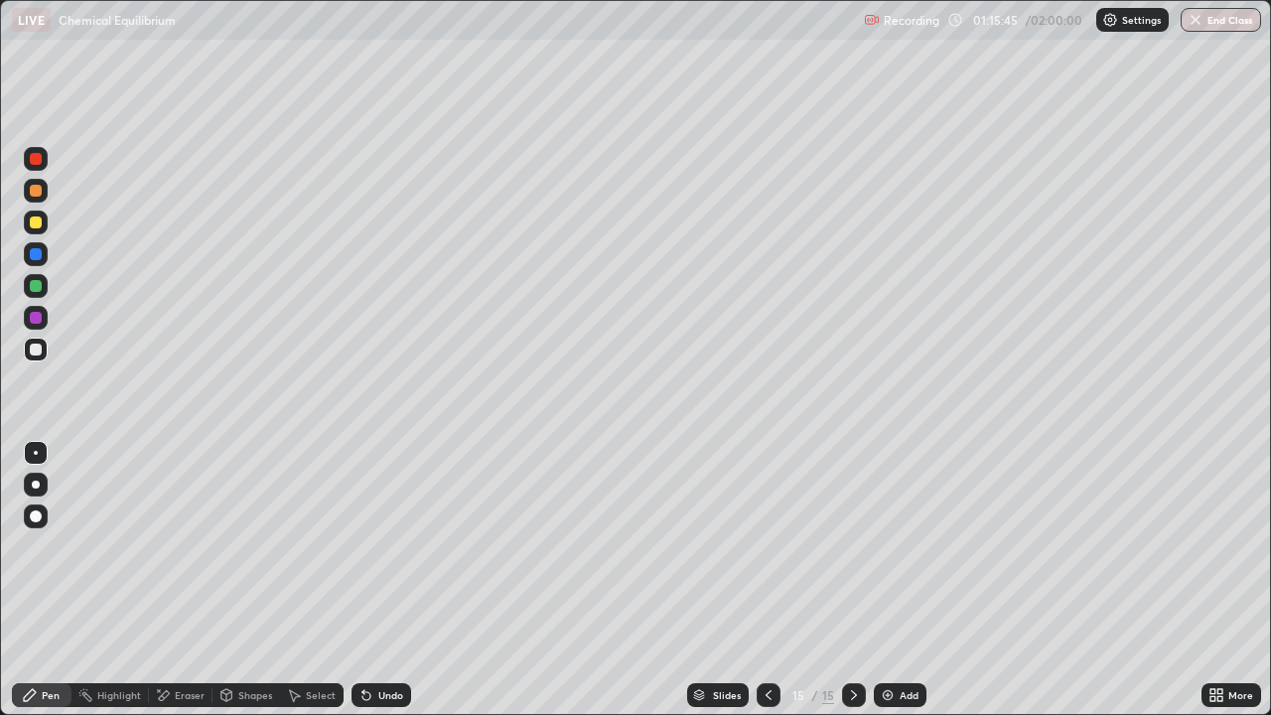
click at [388, 580] on div "Undo" at bounding box center [382, 695] width 60 height 24
click at [847, 580] on icon at bounding box center [854, 695] width 16 height 16
click at [902, 580] on div "Add" at bounding box center [900, 695] width 53 height 24
click at [393, 580] on div "Undo" at bounding box center [382, 695] width 60 height 24
click at [378, 580] on div "Undo" at bounding box center [390, 695] width 25 height 10
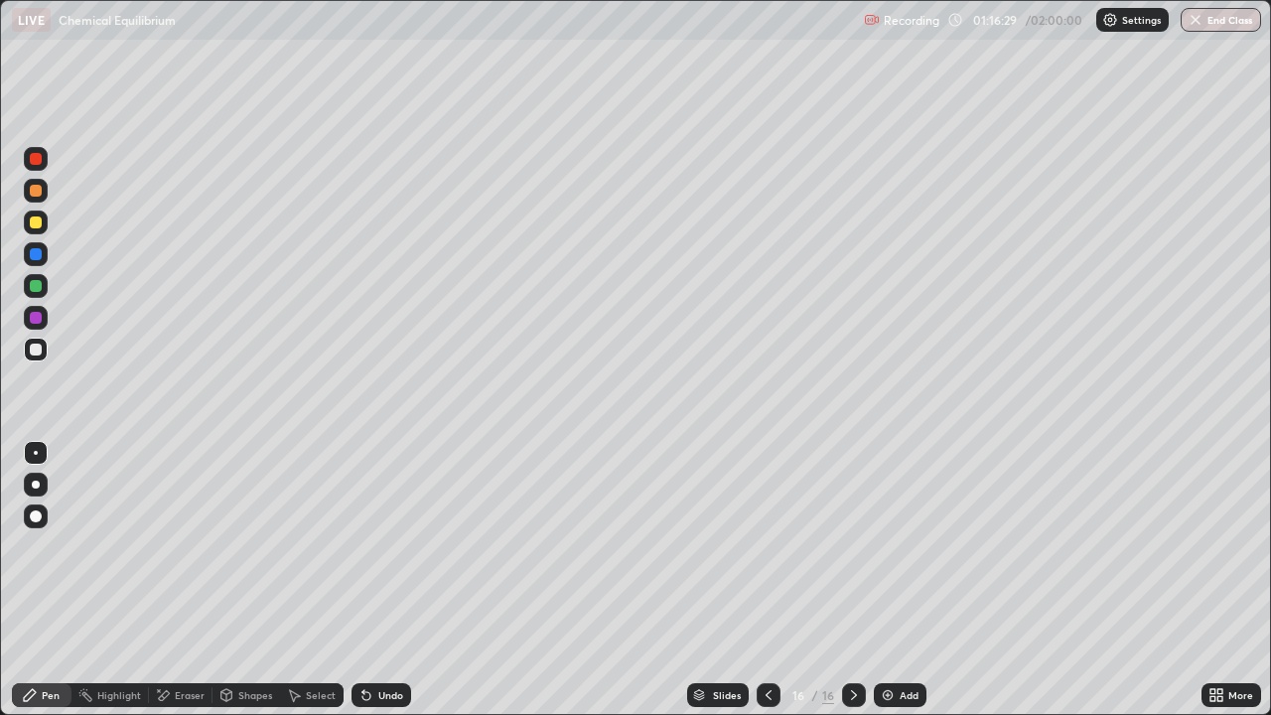
click at [380, 580] on div "Undo" at bounding box center [390, 695] width 25 height 10
click at [767, 580] on icon at bounding box center [769, 695] width 16 height 16
click at [759, 580] on div at bounding box center [769, 695] width 24 height 24
click at [852, 580] on icon at bounding box center [854, 695] width 16 height 16
click at [766, 580] on icon at bounding box center [769, 695] width 16 height 16
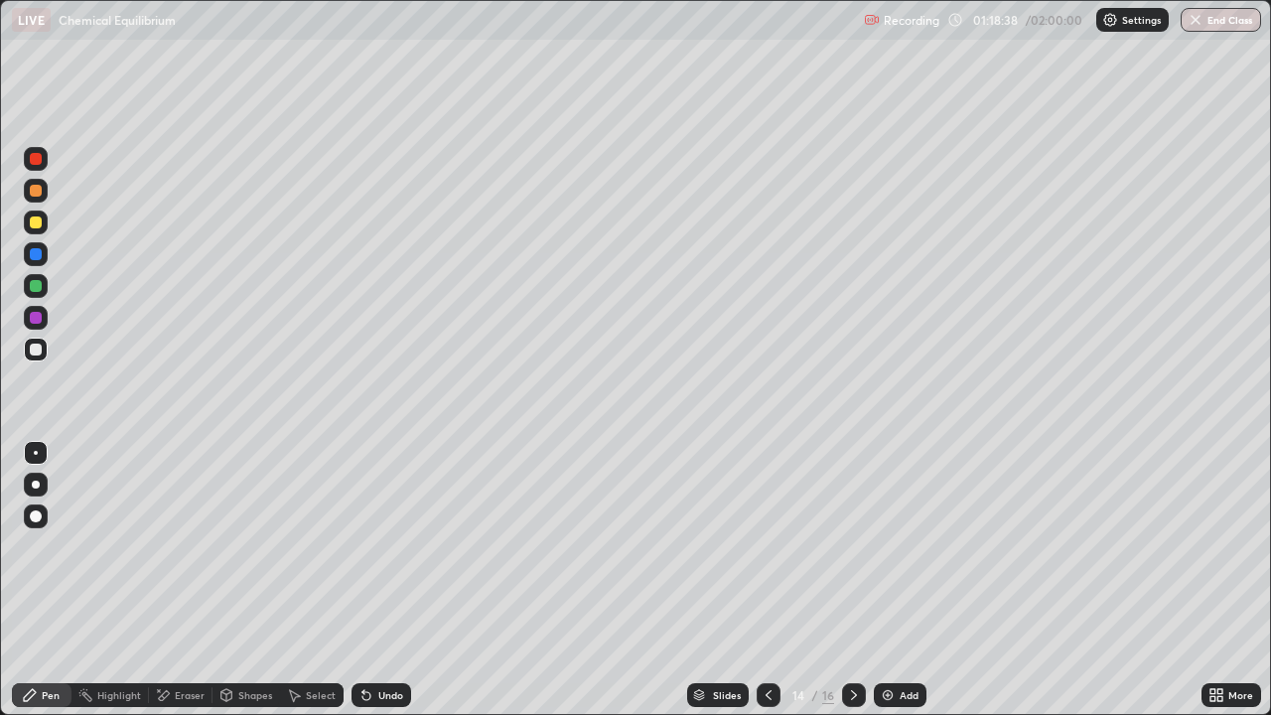
click at [852, 580] on icon at bounding box center [854, 695] width 16 height 16
click at [767, 580] on icon at bounding box center [769, 695] width 16 height 16
click at [32, 161] on div at bounding box center [36, 159] width 12 height 12
click at [852, 580] on icon at bounding box center [854, 695] width 6 height 10
click at [858, 580] on div at bounding box center [854, 695] width 24 height 24
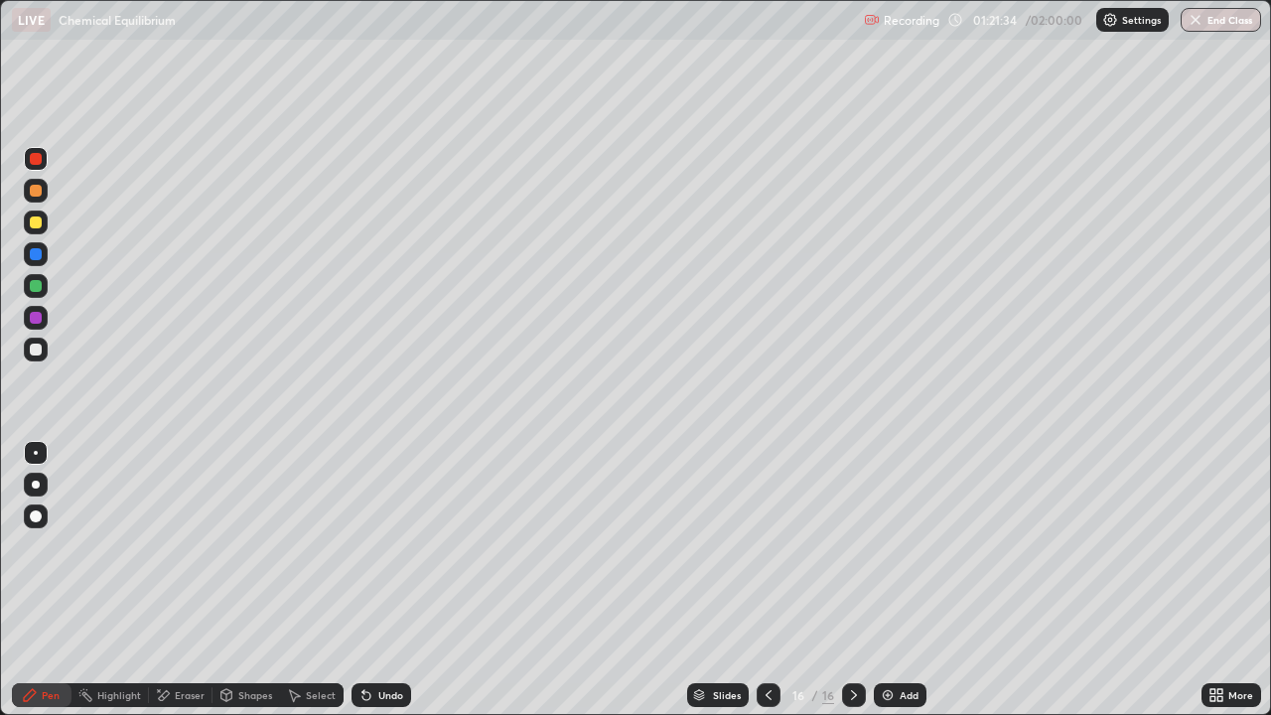
click at [851, 580] on icon at bounding box center [854, 695] width 6 height 10
click at [848, 580] on icon at bounding box center [854, 695] width 16 height 16
click at [905, 580] on div "Add" at bounding box center [909, 695] width 19 height 10
click at [30, 223] on div at bounding box center [36, 222] width 12 height 12
click at [37, 219] on div at bounding box center [36, 222] width 12 height 12
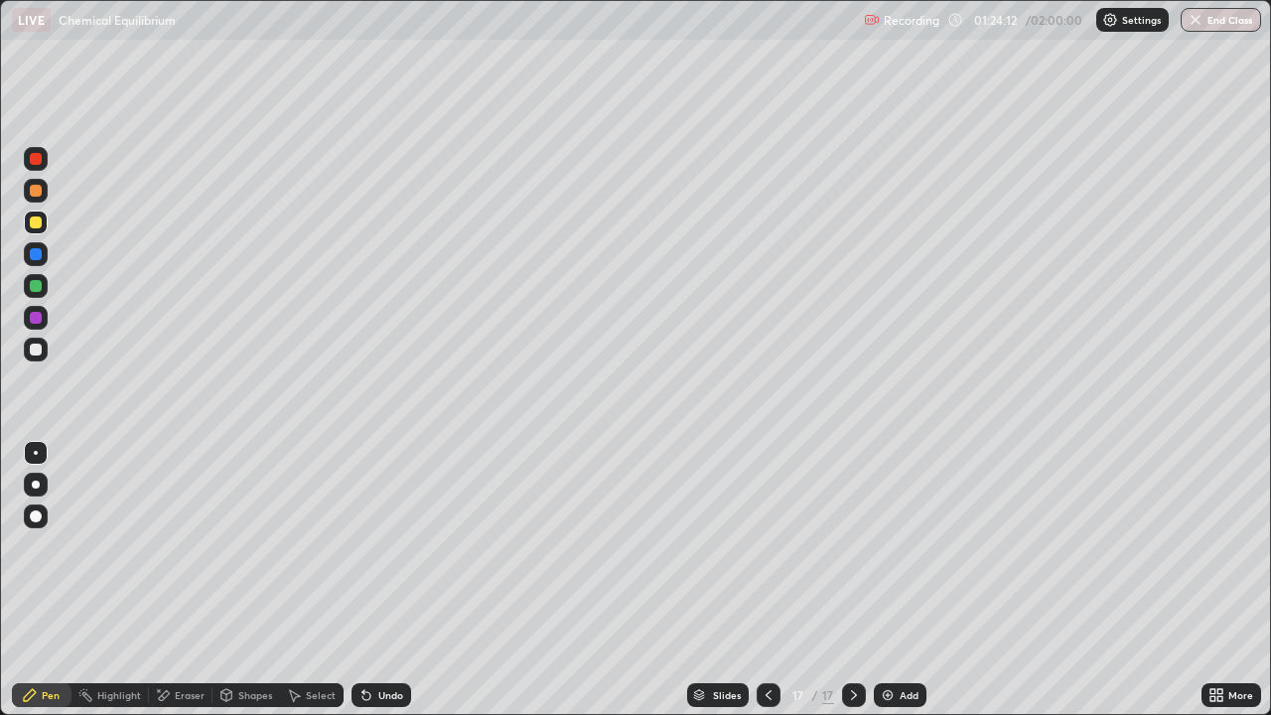
click at [379, 580] on div "Undo" at bounding box center [382, 695] width 60 height 24
click at [381, 580] on div "Undo" at bounding box center [382, 695] width 60 height 24
click at [388, 580] on div "Undo" at bounding box center [382, 695] width 60 height 24
click at [39, 350] on div at bounding box center [36, 350] width 12 height 12
click at [391, 580] on div "Undo" at bounding box center [390, 695] width 25 height 10
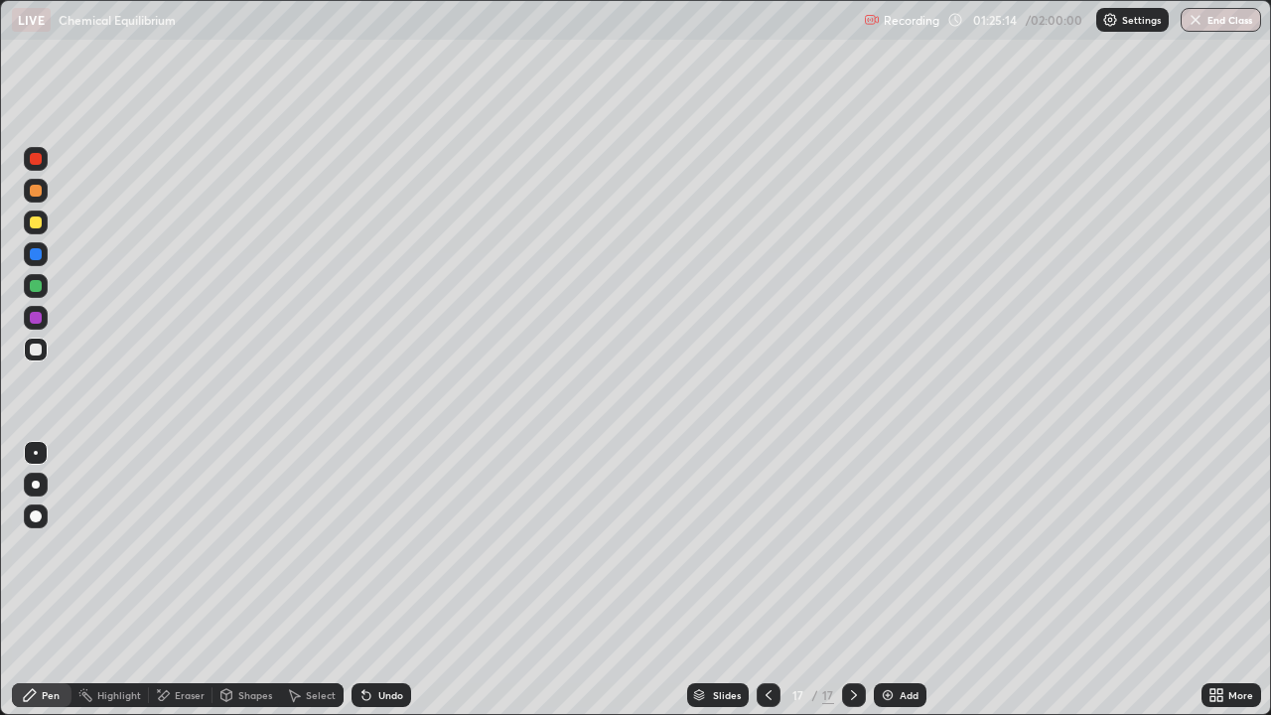
click at [384, 580] on div "Undo" at bounding box center [390, 695] width 25 height 10
click at [380, 580] on div "Undo" at bounding box center [390, 695] width 25 height 10
click at [382, 580] on div "Undo" at bounding box center [390, 695] width 25 height 10
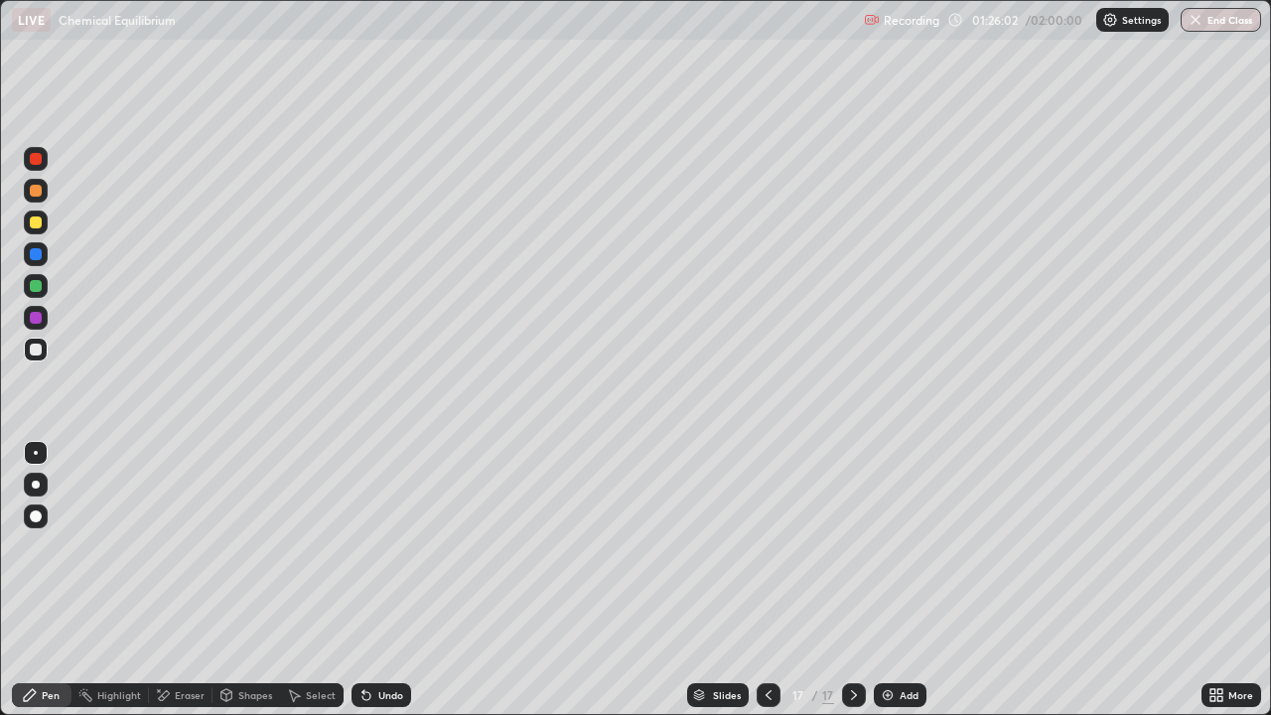
click at [38, 162] on div at bounding box center [36, 159] width 12 height 12
click at [858, 580] on icon at bounding box center [854, 695] width 16 height 16
click at [912, 580] on div "Add" at bounding box center [909, 695] width 19 height 10
click at [766, 580] on icon at bounding box center [769, 695] width 16 height 16
click at [849, 580] on icon at bounding box center [854, 695] width 16 height 16
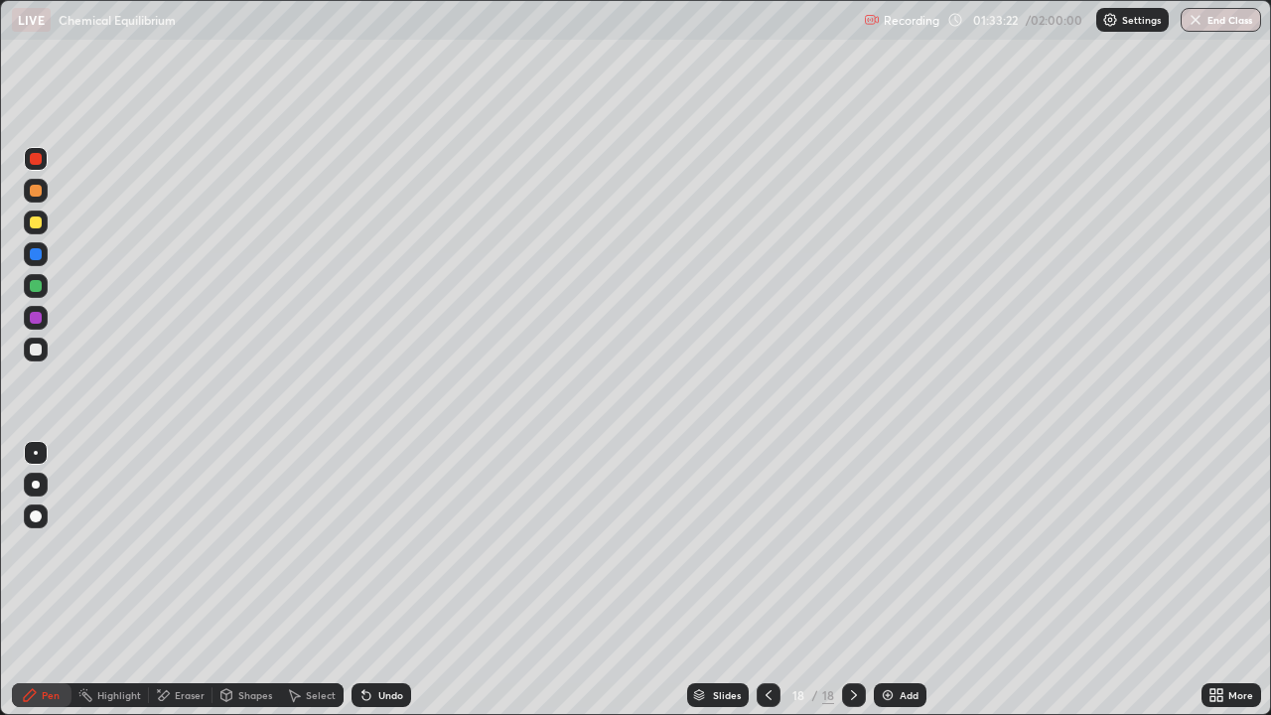
click at [36, 351] on div at bounding box center [36, 350] width 12 height 12
click at [862, 580] on div at bounding box center [854, 695] width 24 height 24
click at [852, 580] on icon at bounding box center [854, 695] width 16 height 16
click at [905, 580] on div "Add" at bounding box center [900, 695] width 53 height 24
click at [766, 580] on icon at bounding box center [769, 695] width 16 height 16
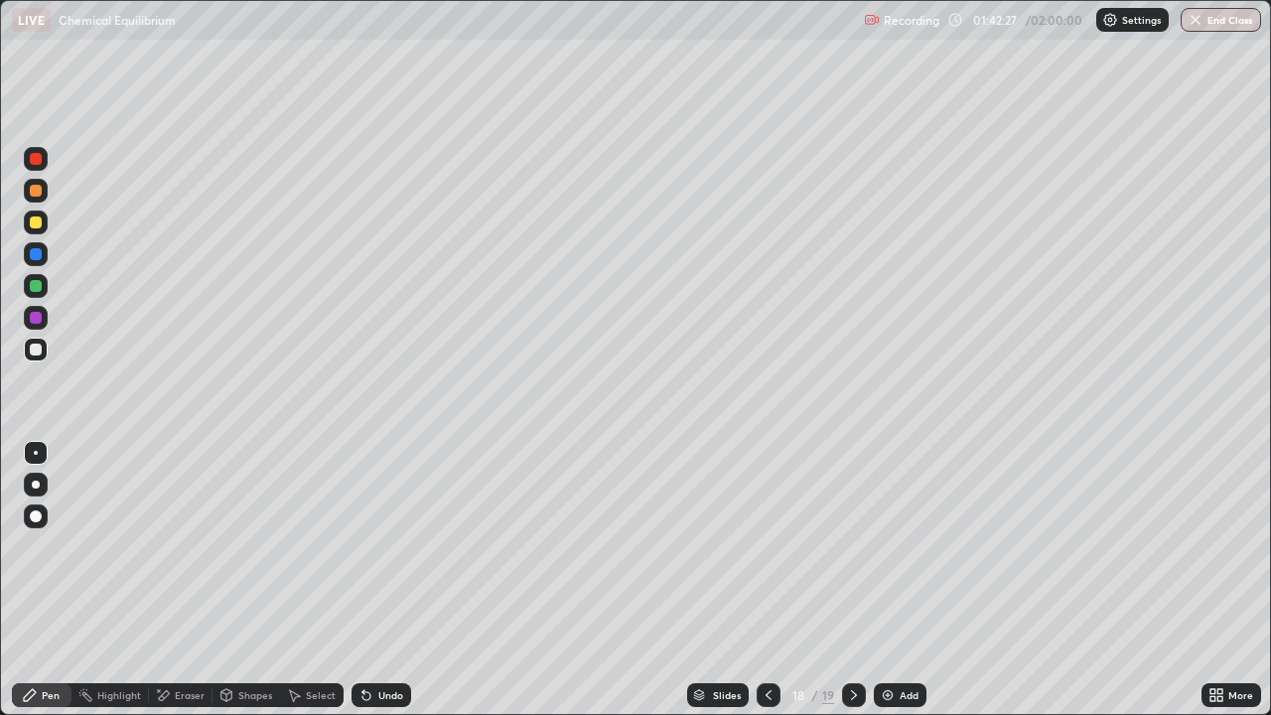
click at [847, 580] on icon at bounding box center [854, 695] width 16 height 16
click at [33, 224] on div at bounding box center [36, 222] width 12 height 12
click at [769, 580] on icon at bounding box center [769, 695] width 16 height 16
click at [852, 580] on icon at bounding box center [854, 695] width 16 height 16
click at [34, 341] on div at bounding box center [36, 350] width 24 height 24
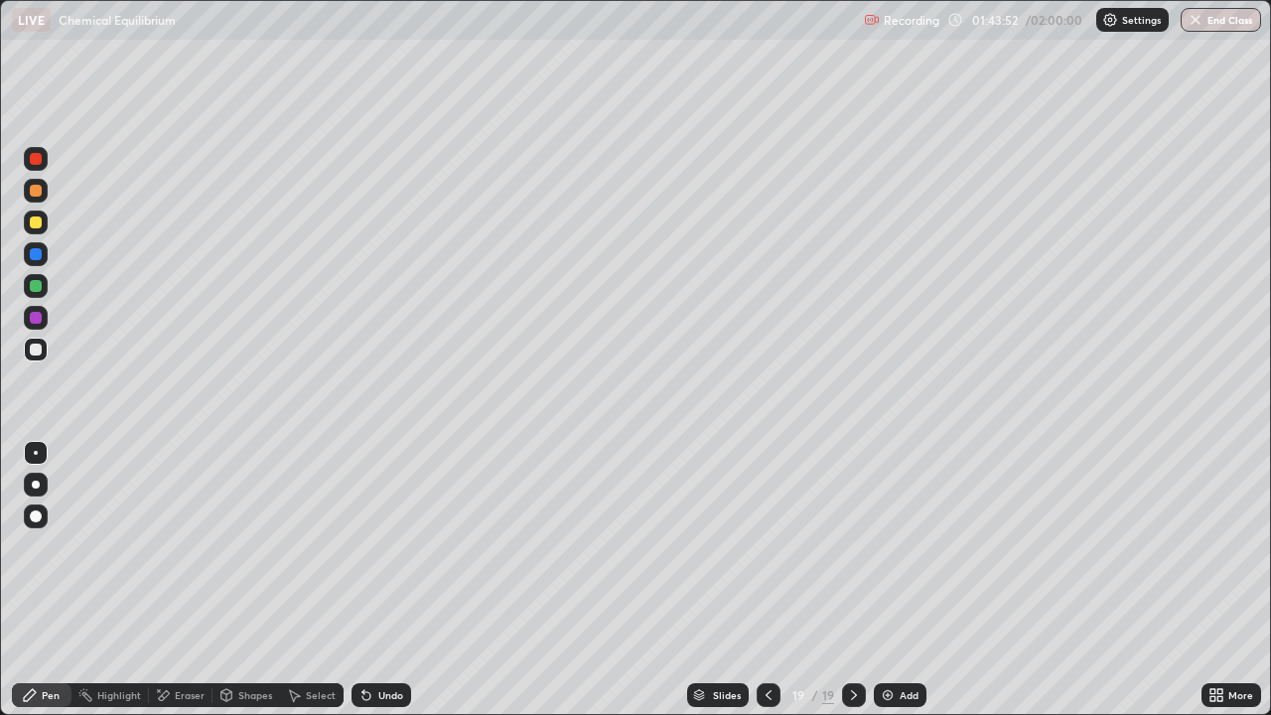
click at [378, 580] on div "Undo" at bounding box center [390, 695] width 25 height 10
click at [390, 580] on div "Undo" at bounding box center [382, 695] width 60 height 24
click at [392, 580] on div "Undo" at bounding box center [390, 695] width 25 height 10
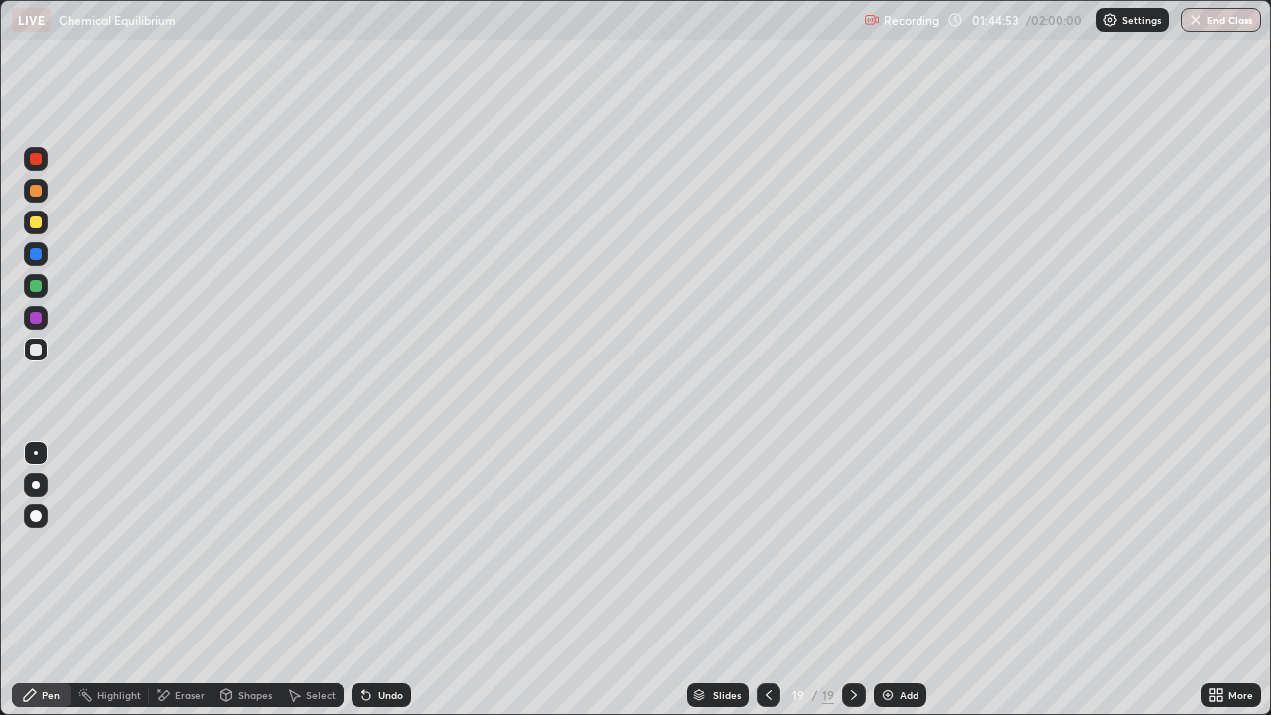
click at [392, 580] on div "Undo" at bounding box center [390, 695] width 25 height 10
click at [37, 222] on div at bounding box center [36, 222] width 12 height 12
click at [403, 580] on div "Undo" at bounding box center [382, 695] width 60 height 24
click at [388, 580] on div "Undo" at bounding box center [382, 695] width 60 height 24
click at [37, 218] on div at bounding box center [36, 222] width 12 height 12
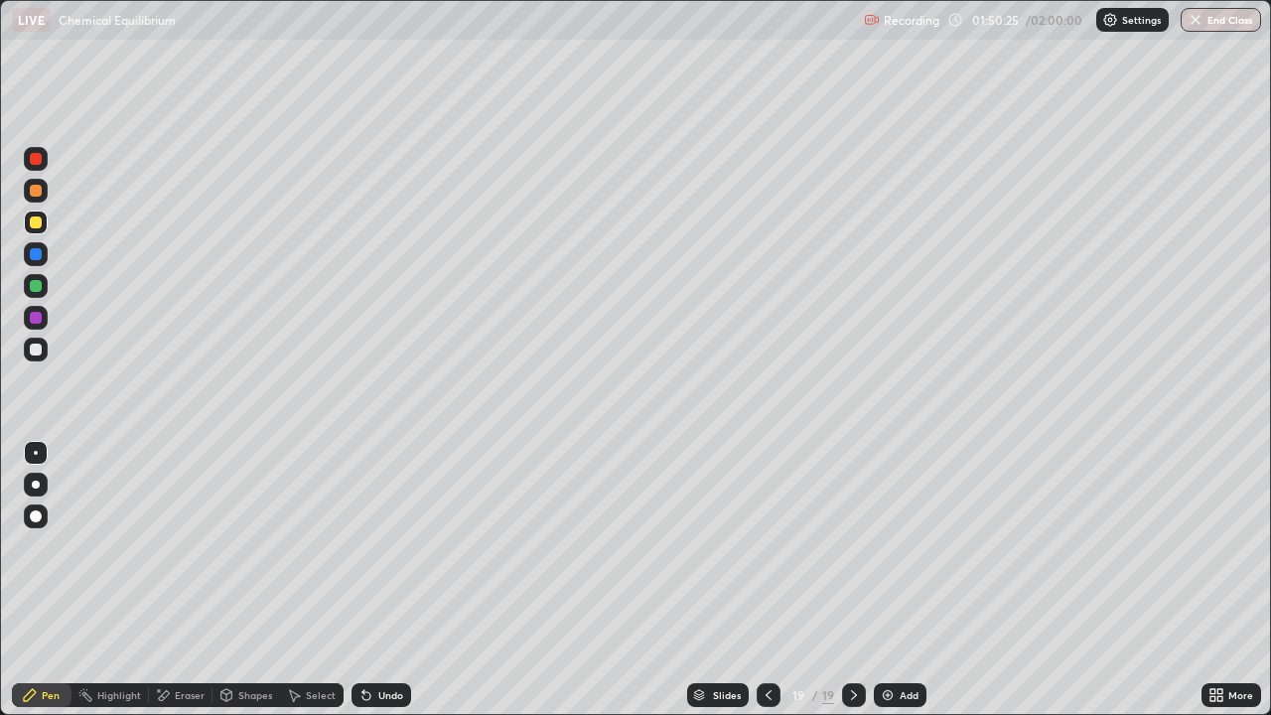
click at [902, 580] on div "Add" at bounding box center [909, 695] width 19 height 10
click at [767, 580] on icon at bounding box center [768, 695] width 16 height 16
click at [851, 580] on icon at bounding box center [855, 695] width 16 height 16
click at [774, 580] on div at bounding box center [768, 695] width 24 height 24
click at [856, 580] on icon at bounding box center [855, 695] width 16 height 16
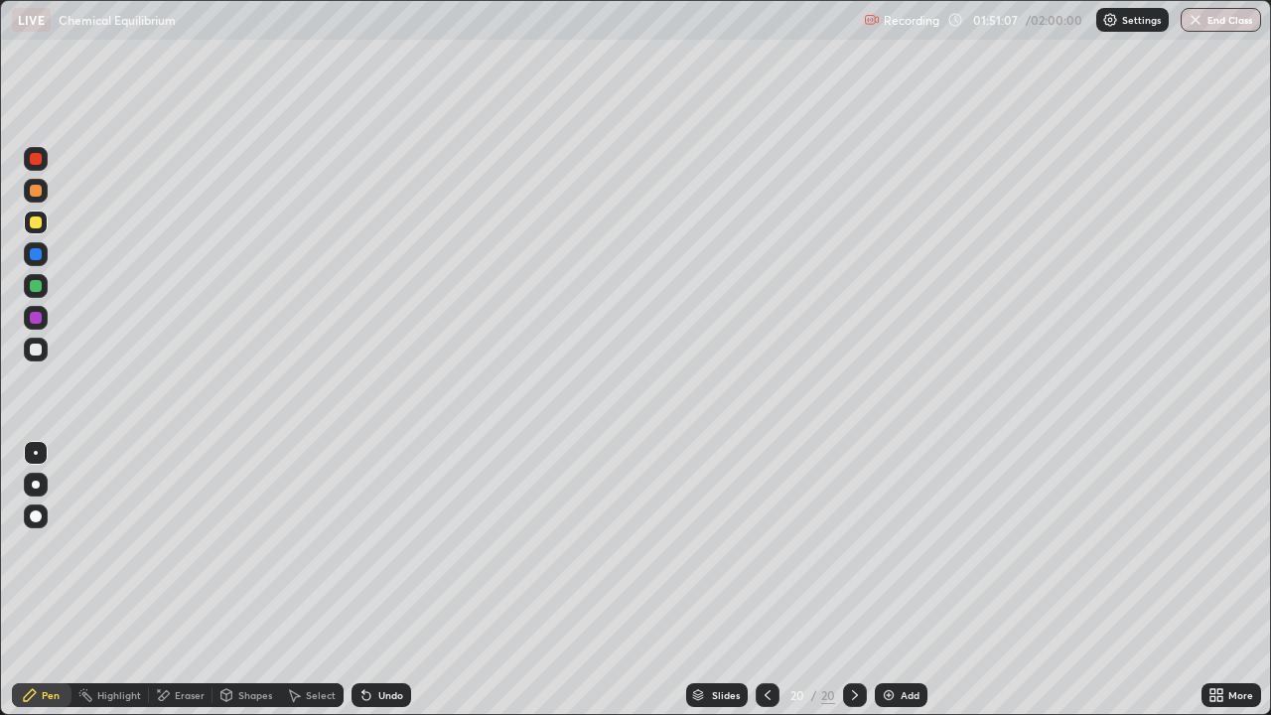
click at [764, 580] on icon at bounding box center [768, 695] width 16 height 16
click at [853, 580] on icon at bounding box center [855, 695] width 16 height 16
click at [38, 162] on div at bounding box center [36, 159] width 12 height 12
click at [36, 160] on div at bounding box center [36, 159] width 12 height 12
click at [1217, 14] on button "End Class" at bounding box center [1222, 20] width 78 height 24
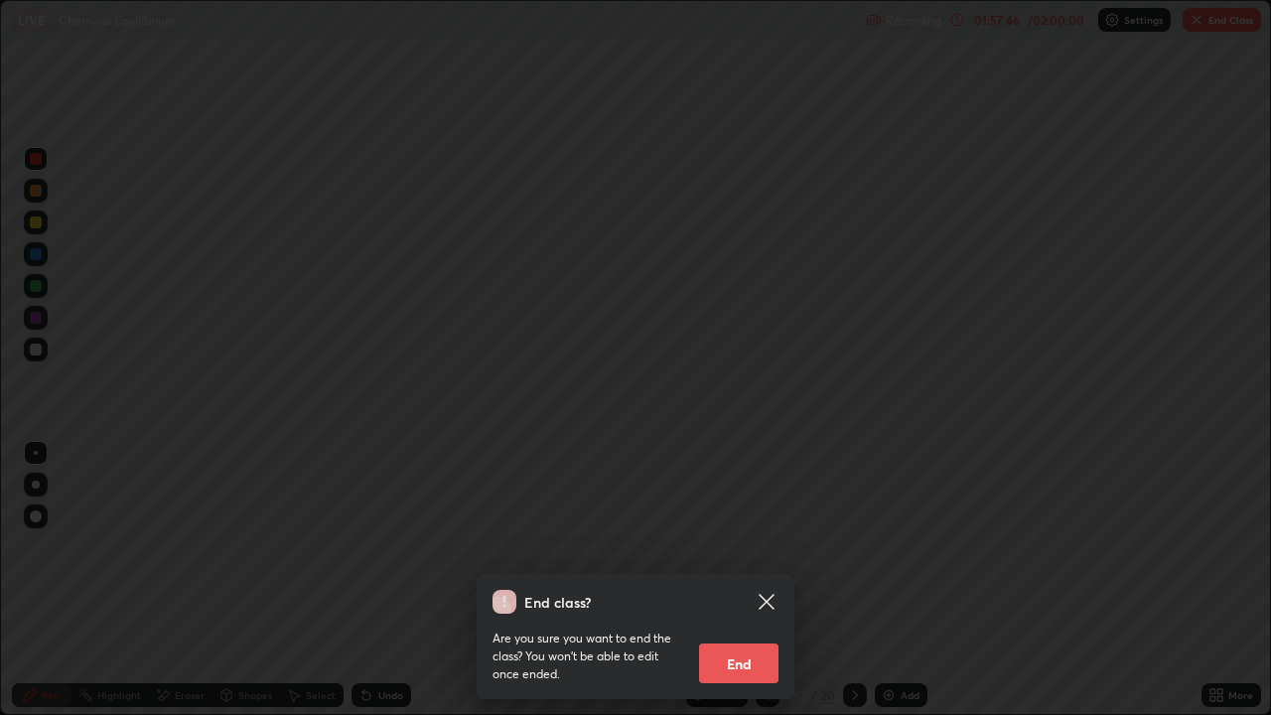
click at [762, 580] on button "End" at bounding box center [738, 664] width 79 height 40
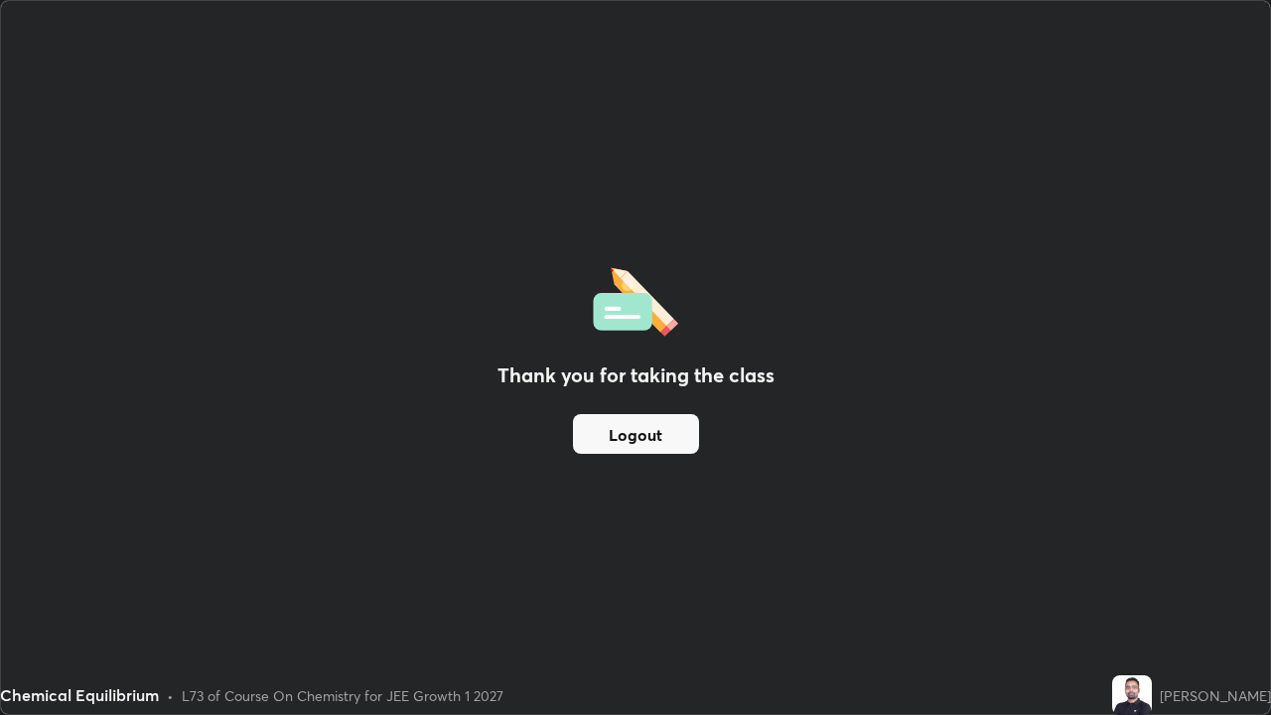
click at [658, 425] on button "Logout" at bounding box center [636, 434] width 126 height 40
